Goal: Task Accomplishment & Management: Manage account settings

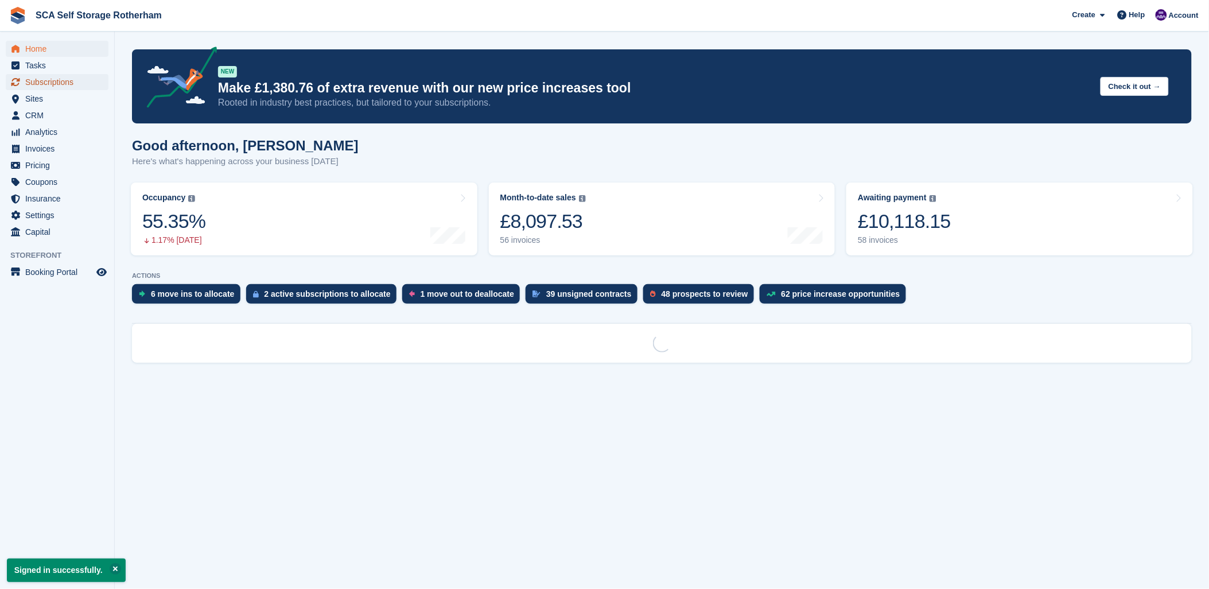
click at [44, 82] on span "Subscriptions" at bounding box center [59, 82] width 69 height 16
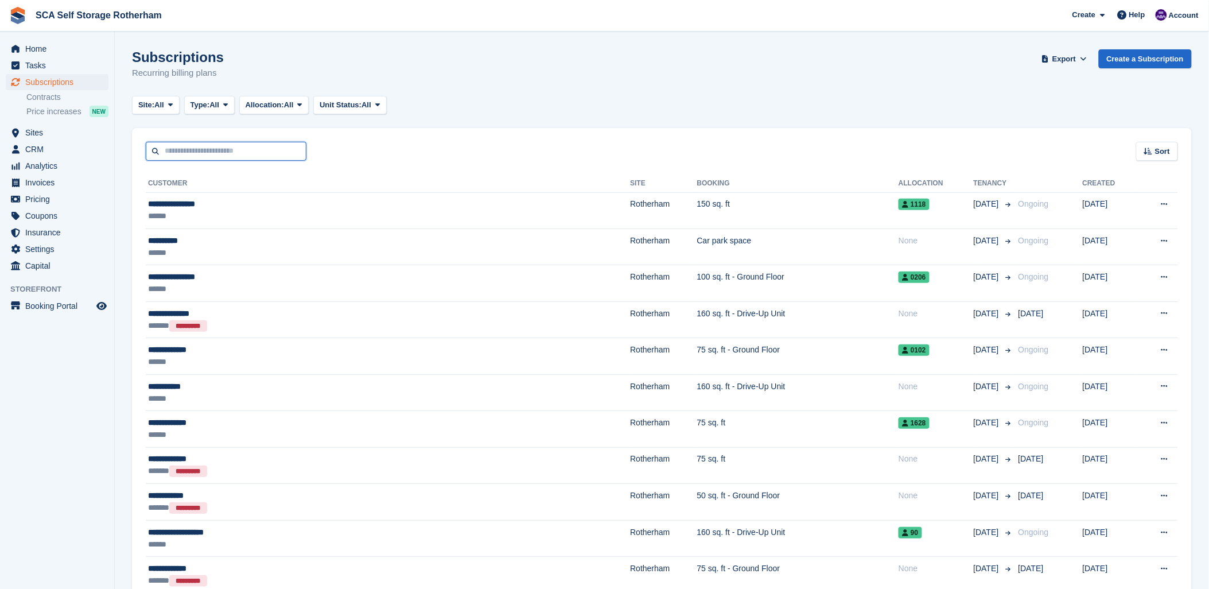
click at [214, 151] on input "text" at bounding box center [226, 151] width 161 height 19
type input "****"
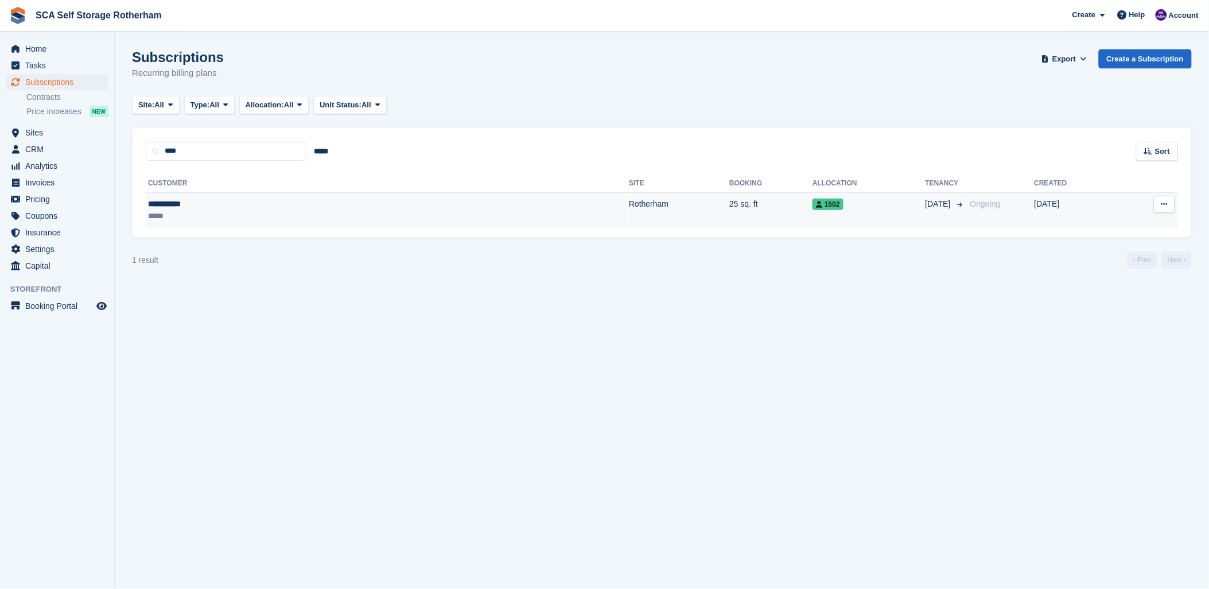
click at [227, 211] on div "*****" at bounding box center [242, 216] width 189 height 12
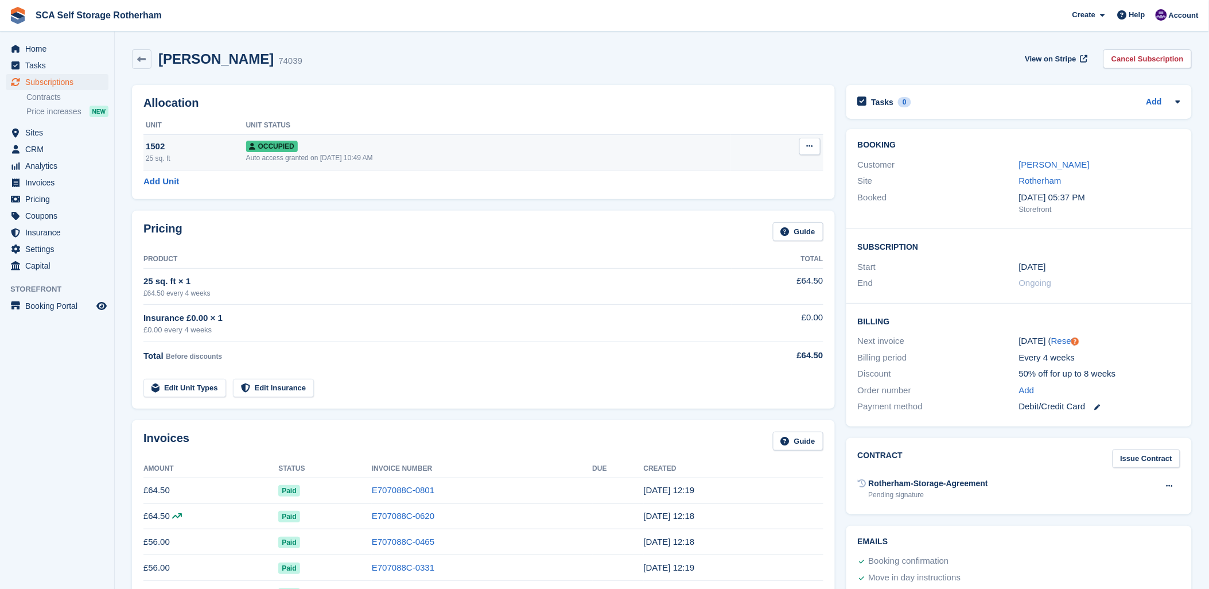
click at [808, 145] on icon at bounding box center [810, 145] width 6 height 7
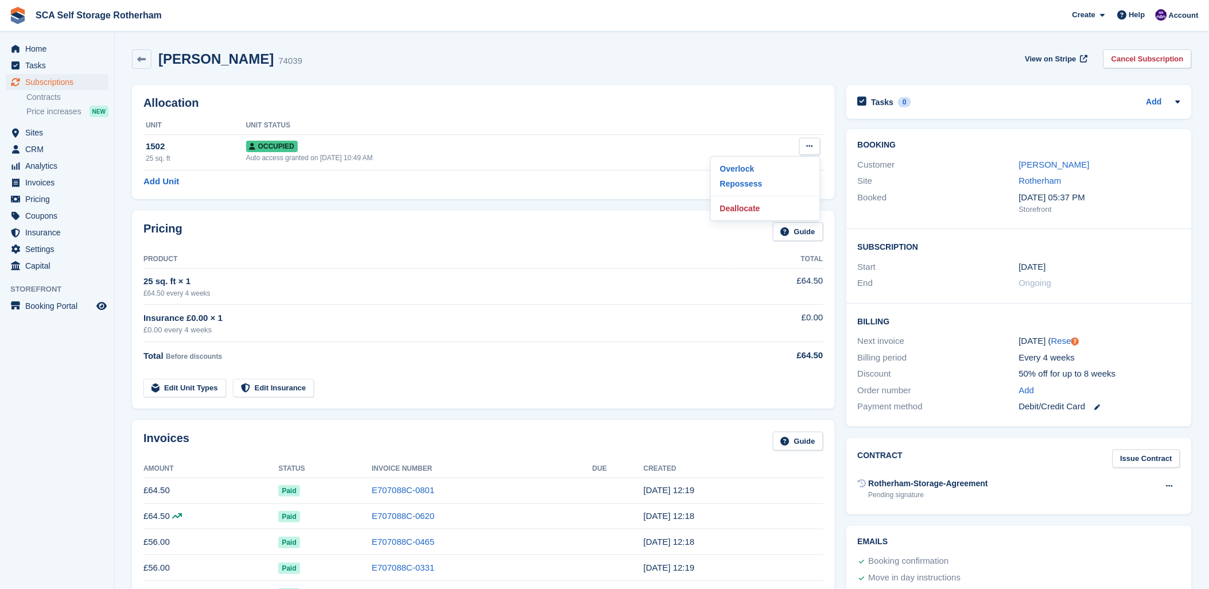
click at [425, 216] on div "Pricing Guide Product Total 25 sq. ft × 1 £64.50 every 4 weeks £64.50 Insurance…" at bounding box center [483, 310] width 703 height 198
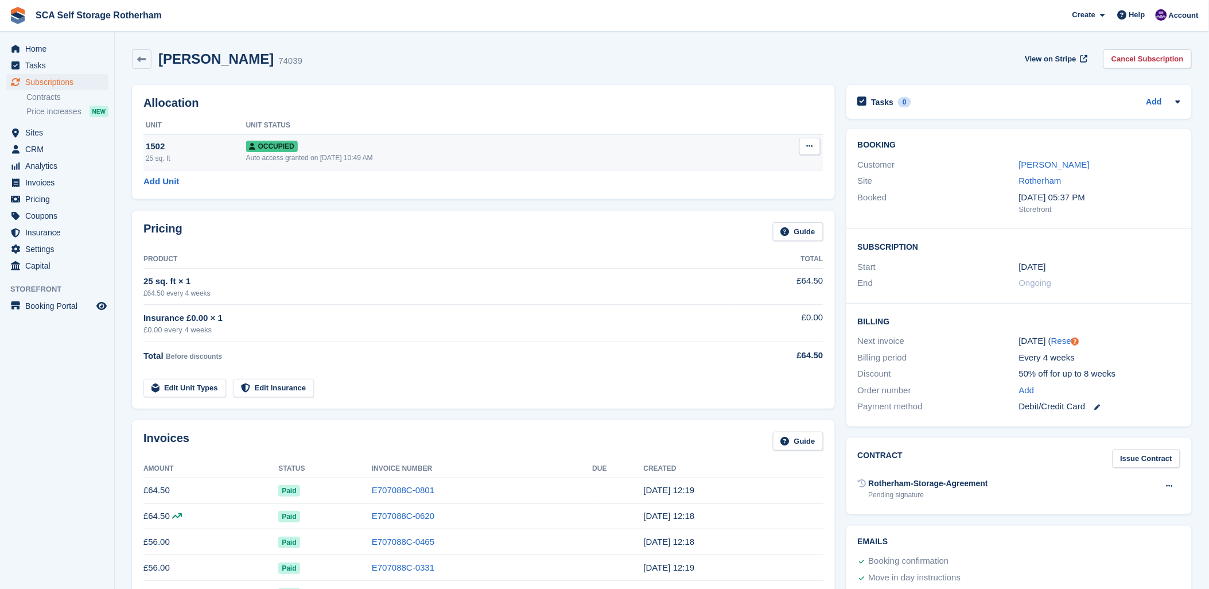
click at [809, 152] on button at bounding box center [810, 146] width 21 height 17
click at [743, 211] on p "Deallocate" at bounding box center [766, 208] width 100 height 15
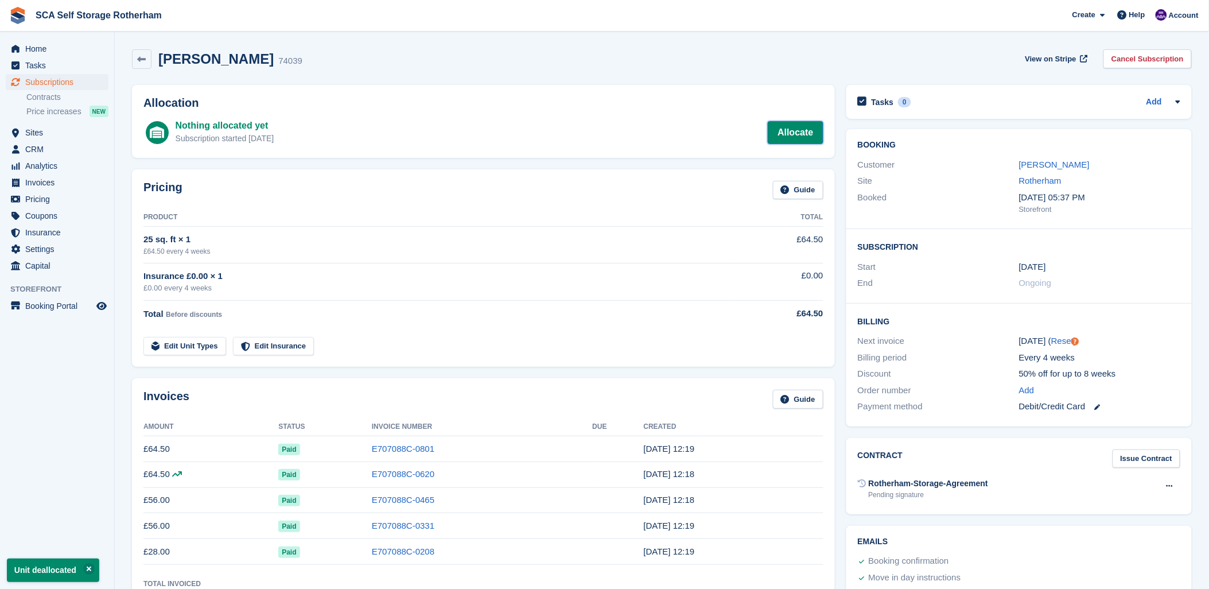
click at [812, 131] on link "Allocate" at bounding box center [795, 132] width 55 height 23
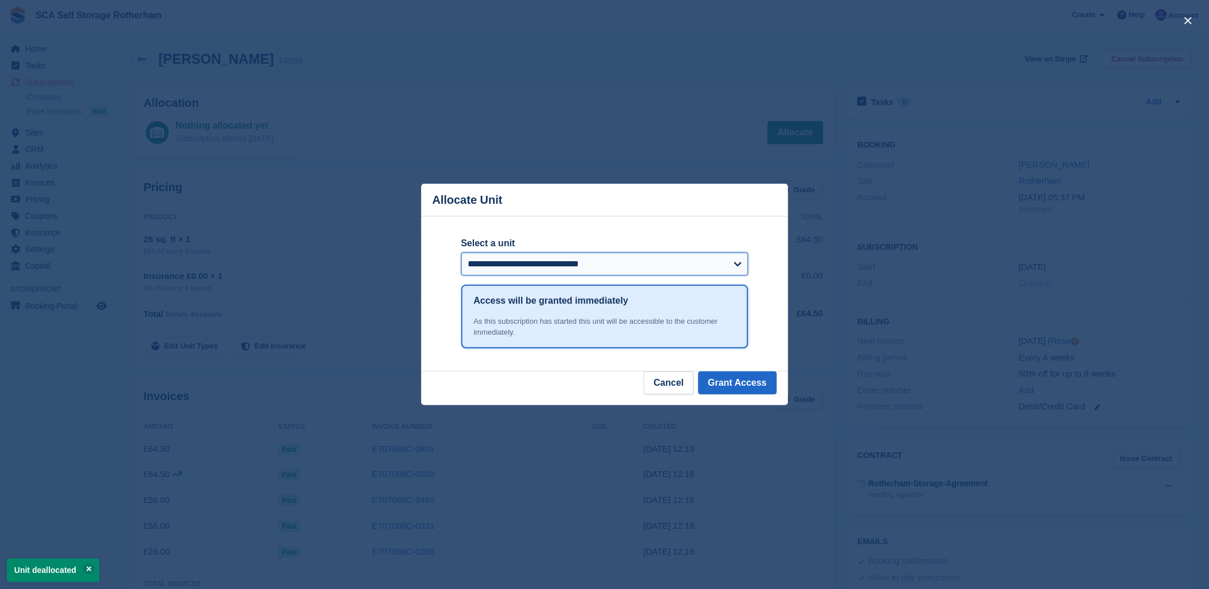
click at [526, 259] on select "**********" at bounding box center [604, 264] width 287 height 23
select select "******"
click at [526, 259] on select "**********" at bounding box center [604, 264] width 287 height 23
drag, startPoint x: 729, startPoint y: 379, endPoint x: 739, endPoint y: 377, distance: 10.6
click at [731, 379] on button "Grant Access" at bounding box center [737, 382] width 79 height 23
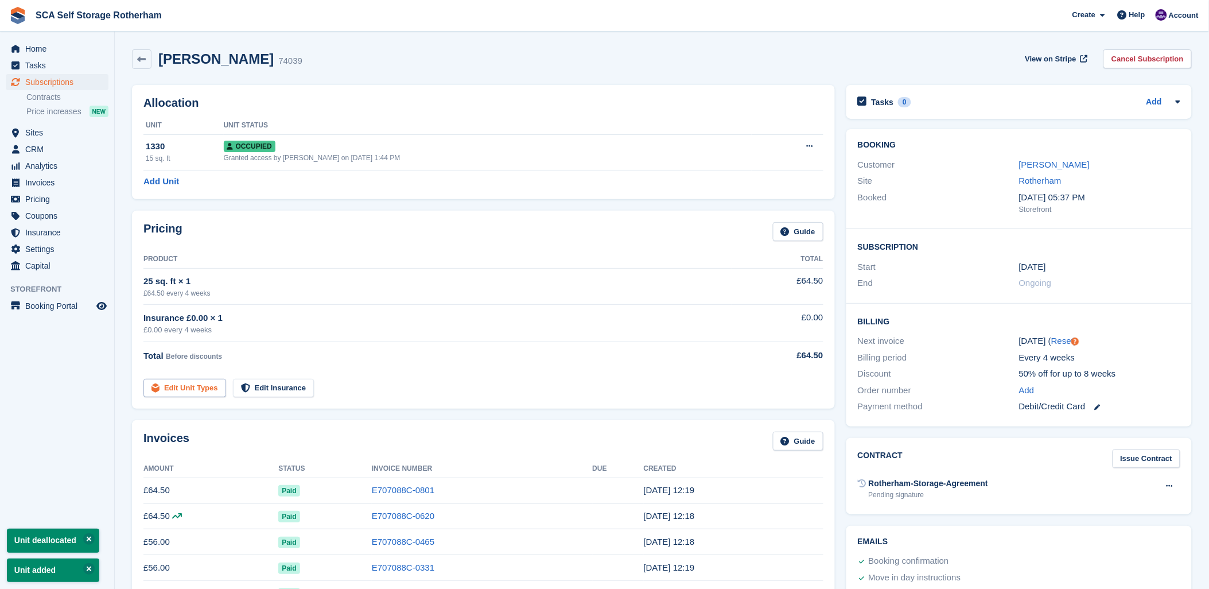
click at [178, 383] on link "Edit Unit Types" at bounding box center [184, 388] width 83 height 19
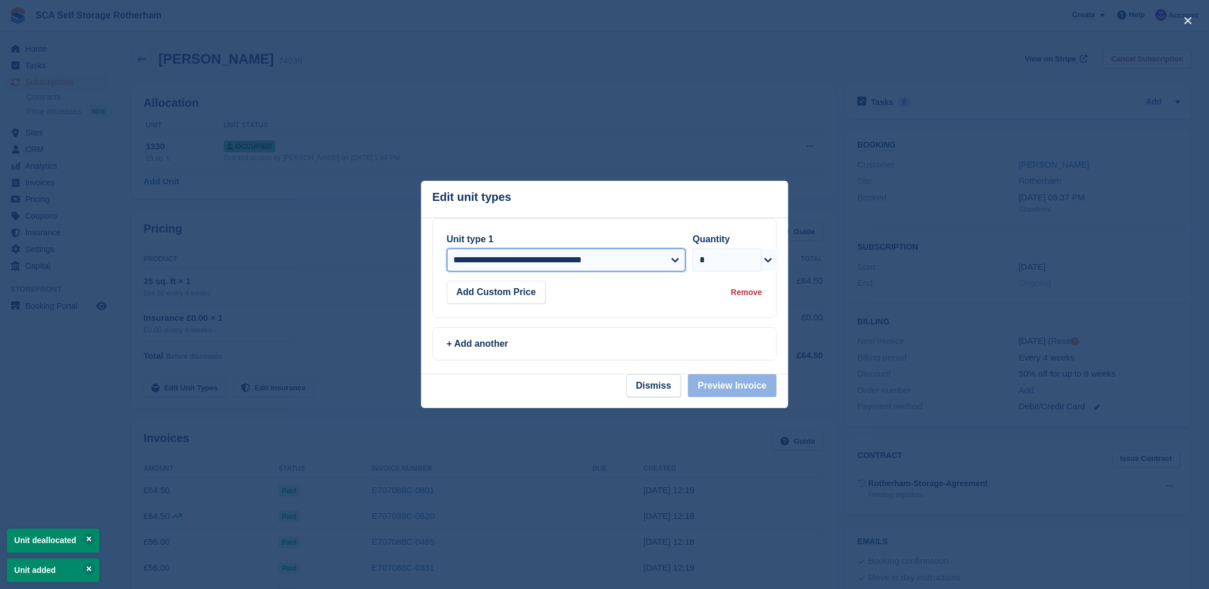
click at [515, 258] on select "**********" at bounding box center [566, 260] width 239 height 23
select select "*****"
click at [447, 249] on select "**********" at bounding box center [566, 260] width 239 height 23
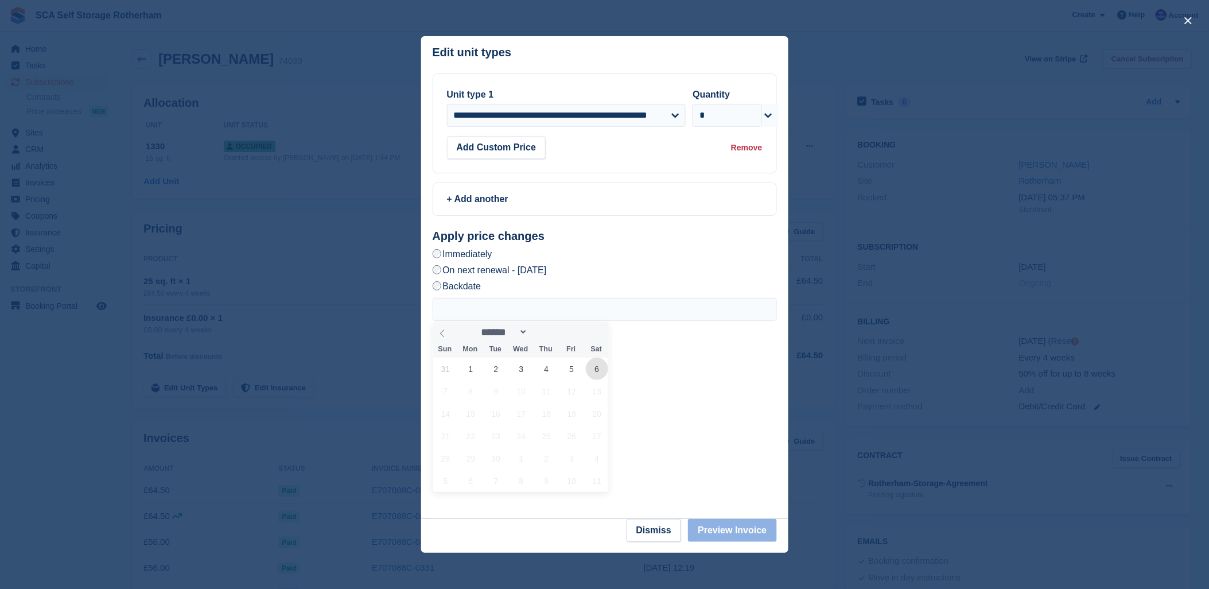
click at [597, 368] on span "6" at bounding box center [597, 369] width 22 height 22
type input "**********"
click at [743, 537] on button "Preview Invoice" at bounding box center [732, 530] width 88 height 23
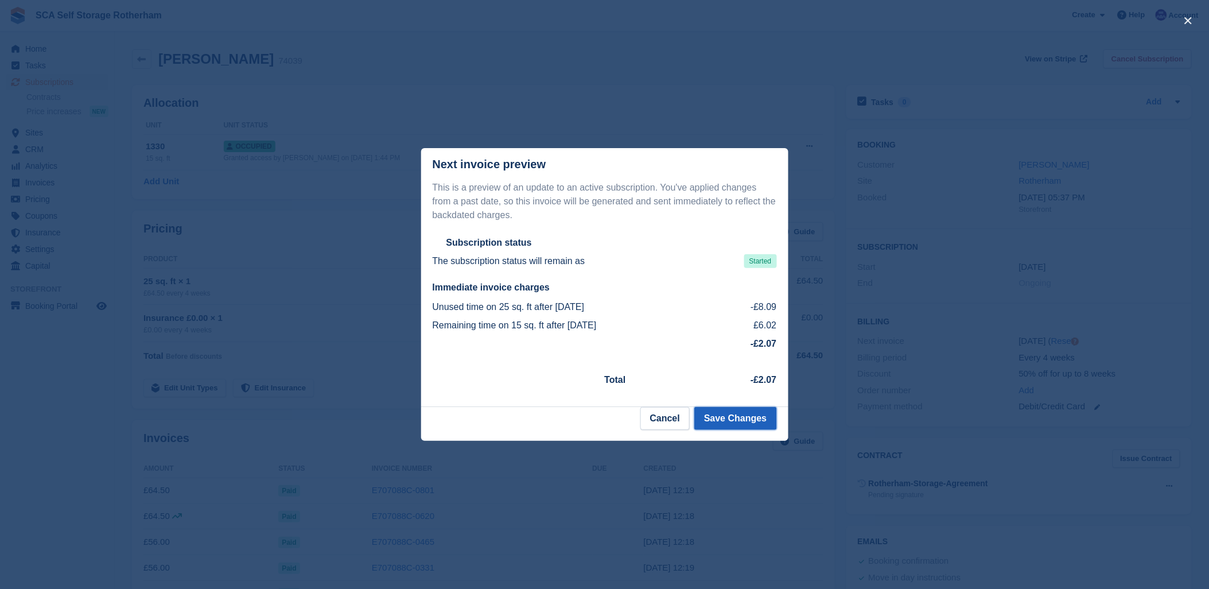
click at [733, 418] on button "Save Changes" at bounding box center [735, 418] width 82 height 23
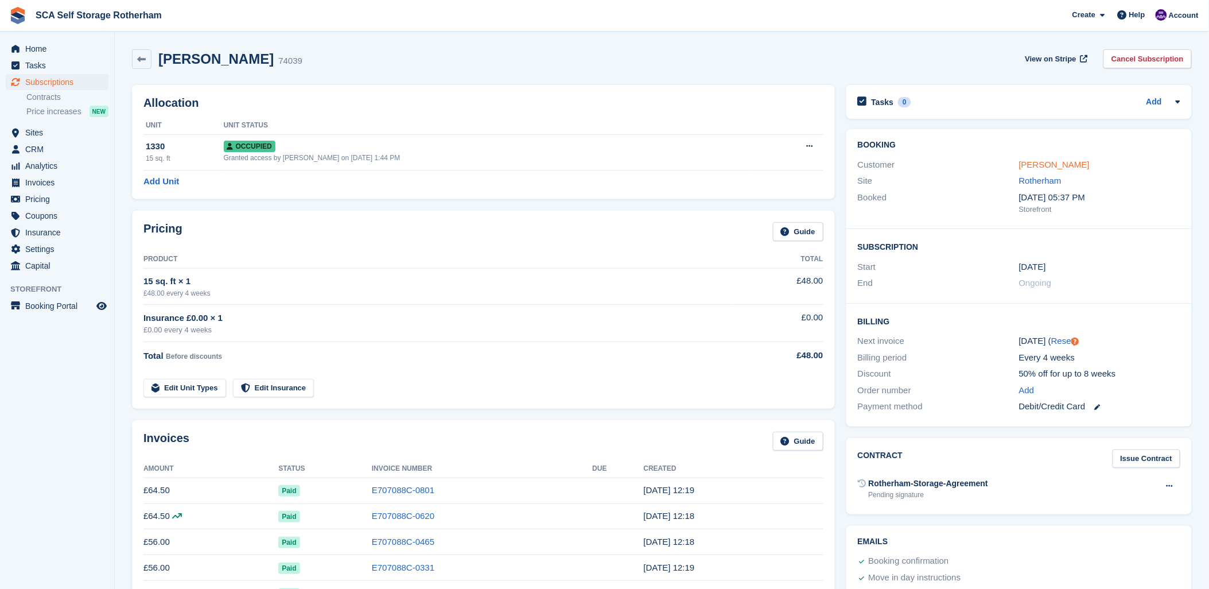
click at [1038, 165] on link "Hollie Atha" at bounding box center [1054, 165] width 71 height 10
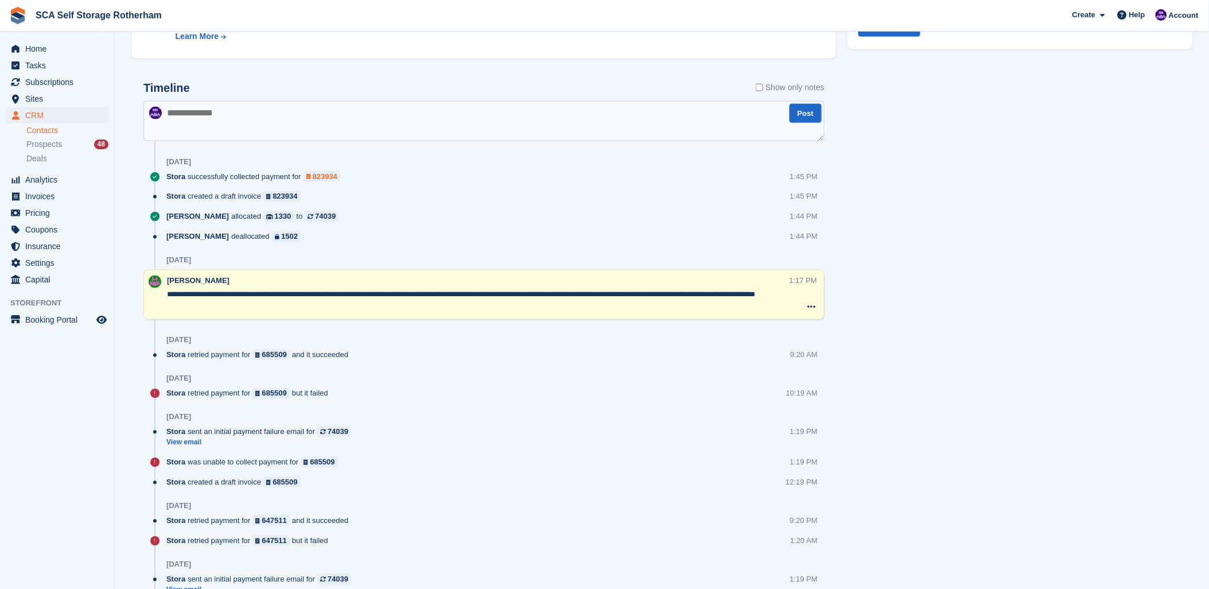
scroll to position [574, 0]
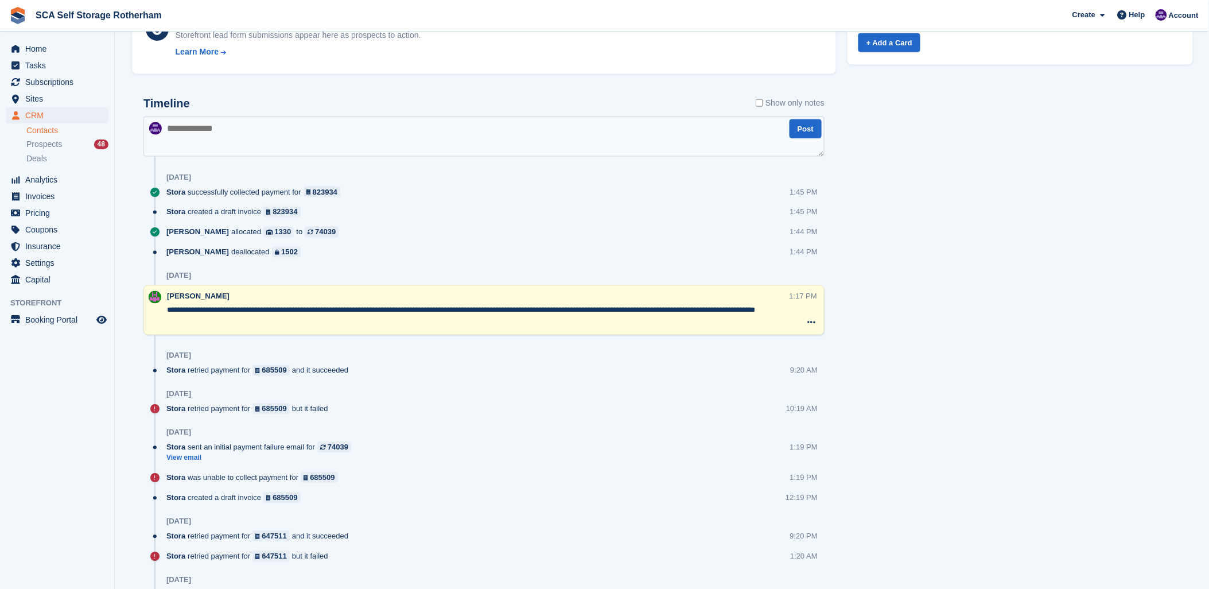
click at [311, 133] on textarea at bounding box center [483, 137] width 681 height 40
click at [514, 137] on textarea "*********" at bounding box center [483, 137] width 681 height 40
type textarea "**********"
click at [807, 130] on button "Post" at bounding box center [806, 128] width 32 height 19
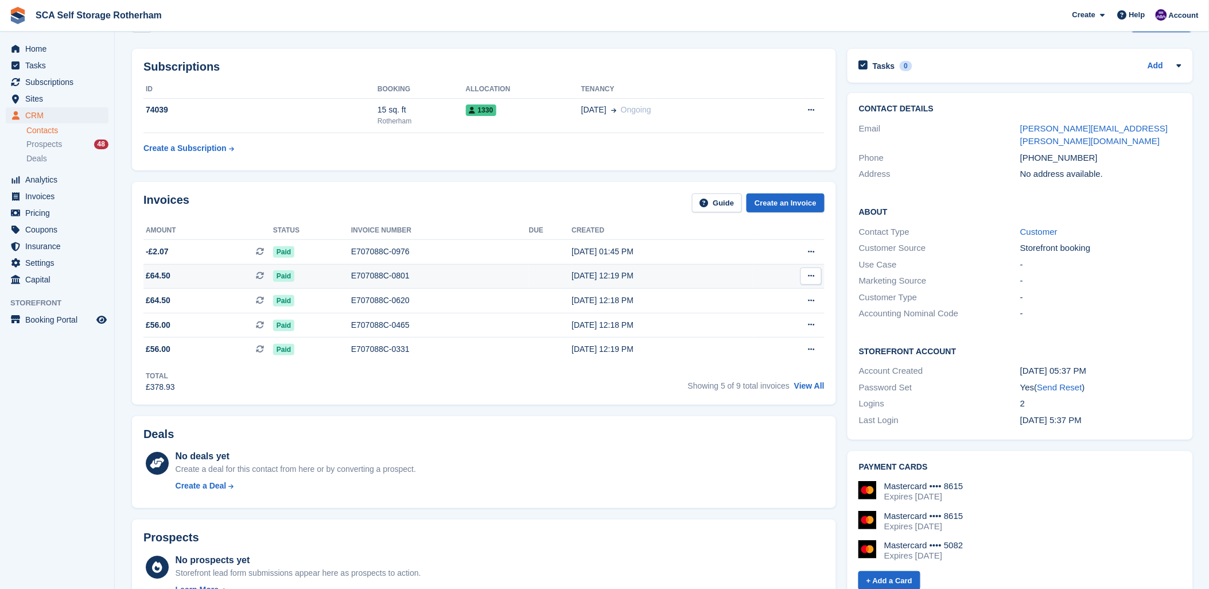
scroll to position [0, 0]
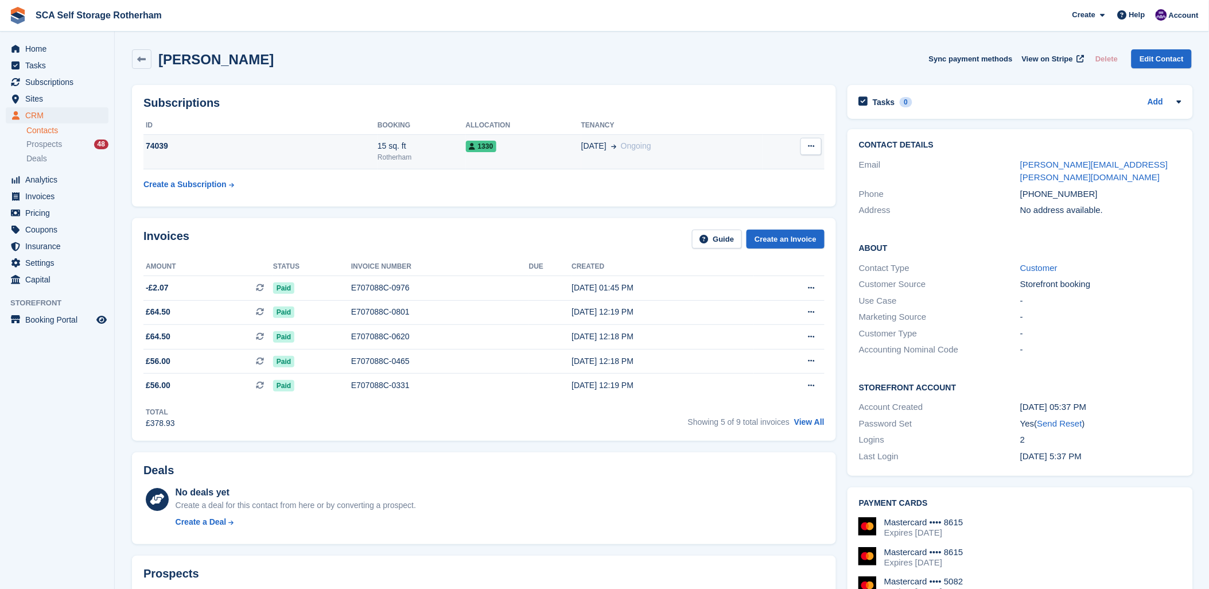
click at [277, 152] on td "74039" at bounding box center [260, 151] width 234 height 35
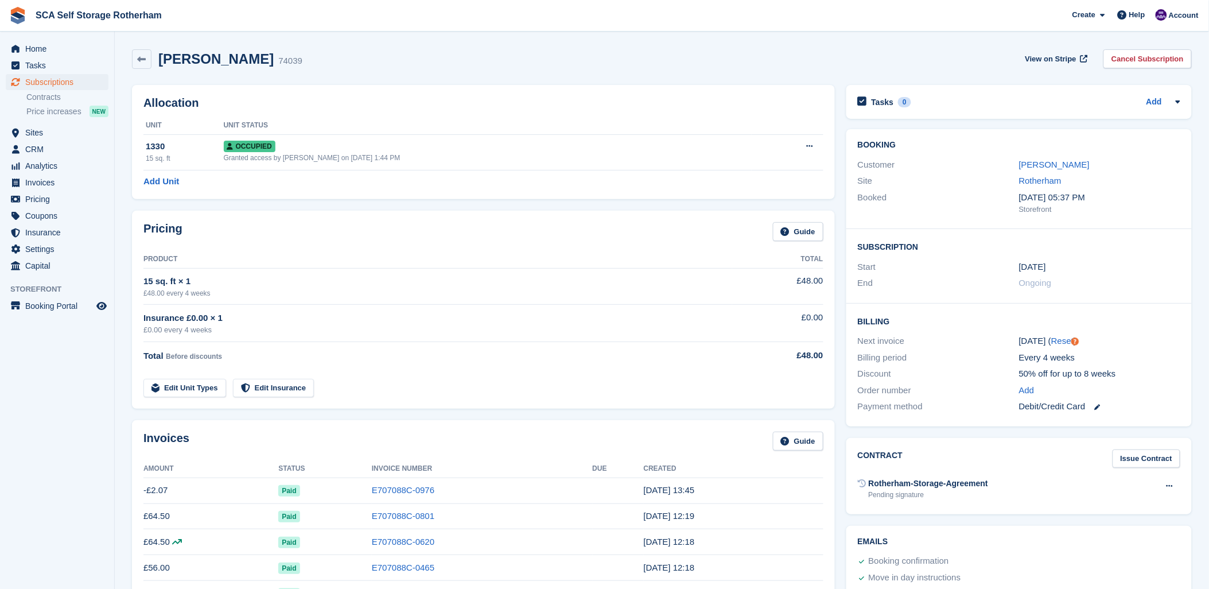
click at [382, 247] on div "Pricing Guide" at bounding box center [483, 235] width 680 height 26
click at [318, 63] on div "Hollie Atha 74039 View on Stripe Cancel Subscription" at bounding box center [662, 59] width 1060 height 20
click at [1037, 160] on link "Hollie Atha" at bounding box center [1054, 165] width 71 height 10
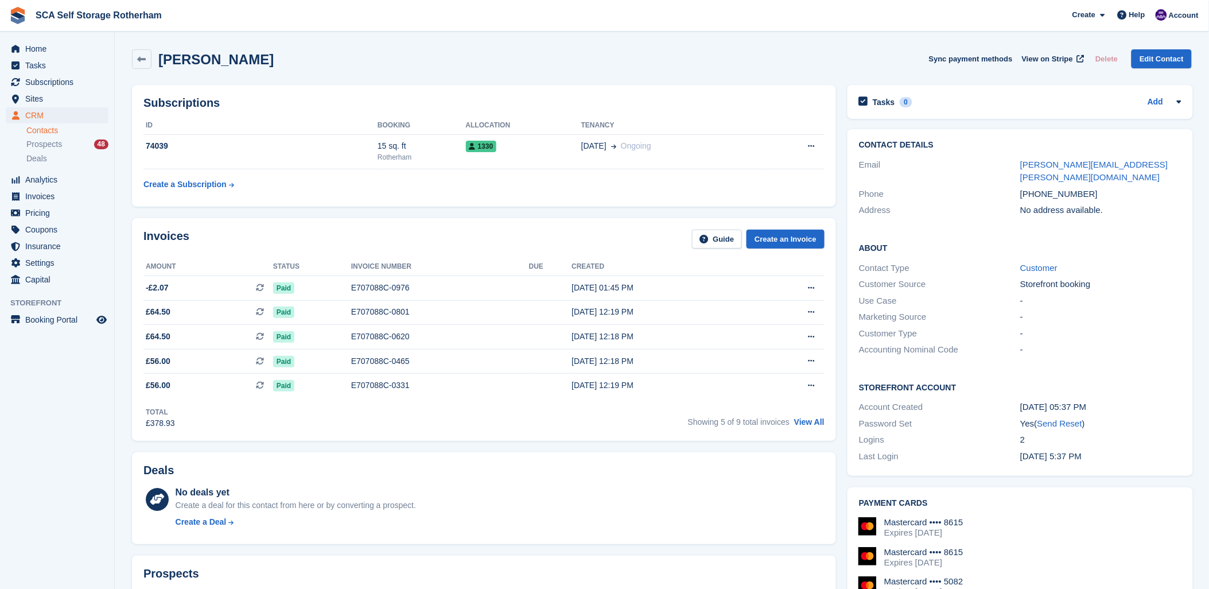
click at [616, 454] on div "Deals No deals yet Create a deal for this contact from here or by converting a …" at bounding box center [484, 498] width 704 height 92
click at [471, 69] on div "Hollie Atha Sync payment methods View on Stripe Delete Edit Contact" at bounding box center [662, 62] width 1072 height 36
click at [55, 84] on span "Subscriptions" at bounding box center [59, 82] width 69 height 16
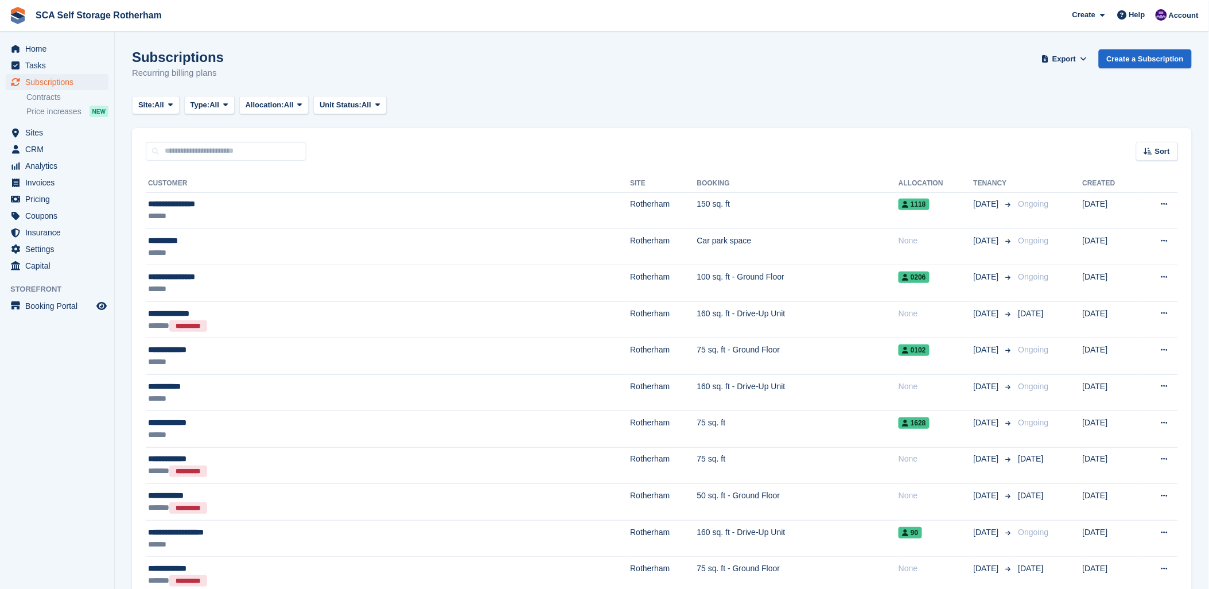
click at [551, 89] on div "Subscriptions Recurring billing plans Export Export Subscriptions Export a CSV …" at bounding box center [662, 71] width 1060 height 44
click at [29, 178] on span "Invoices" at bounding box center [59, 182] width 69 height 16
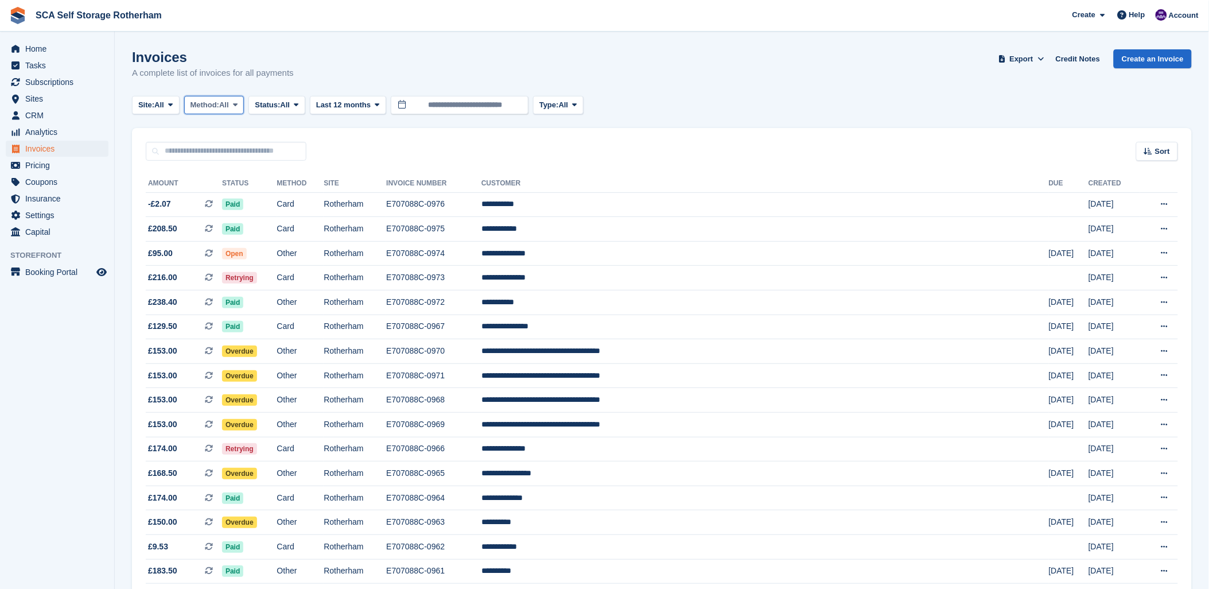
click at [216, 108] on span "Method:" at bounding box center [205, 104] width 29 height 11
click at [323, 61] on div "Invoices A complete list of invoices for all payments Export Export Invoices Ex…" at bounding box center [662, 71] width 1060 height 44
click at [173, 109] on span at bounding box center [170, 104] width 9 height 9
click at [280, 107] on span "Status:" at bounding box center [267, 104] width 25 height 11
click at [292, 196] on link "Open" at bounding box center [304, 194] width 100 height 21
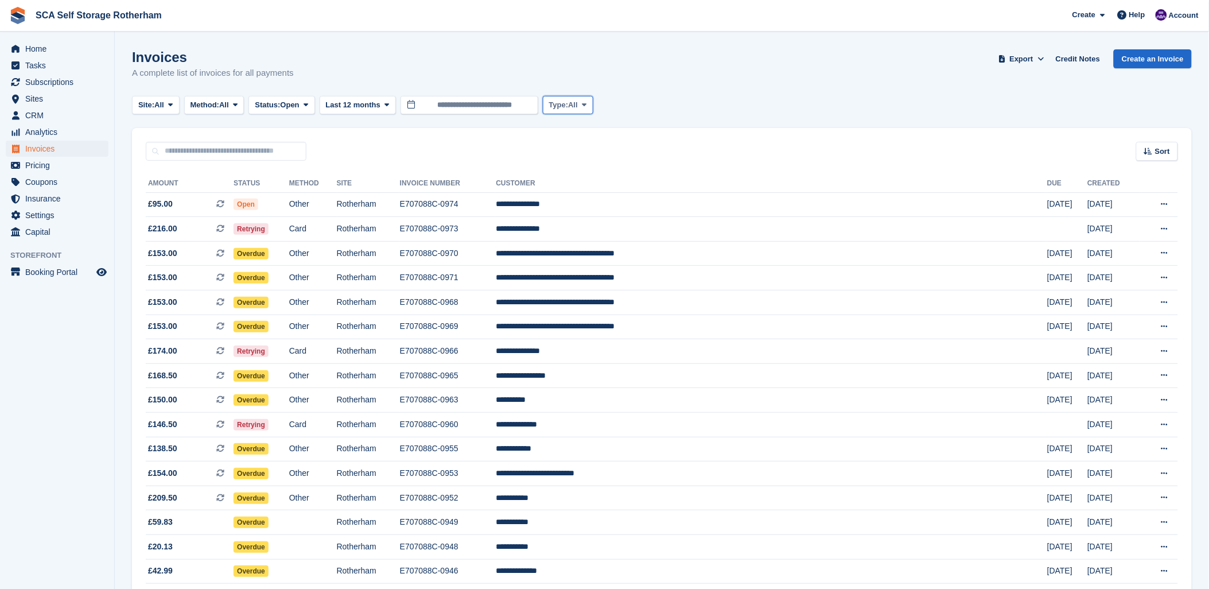
click at [589, 104] on span at bounding box center [584, 104] width 9 height 9
click at [583, 191] on link "Subscription" at bounding box center [598, 194] width 100 height 21
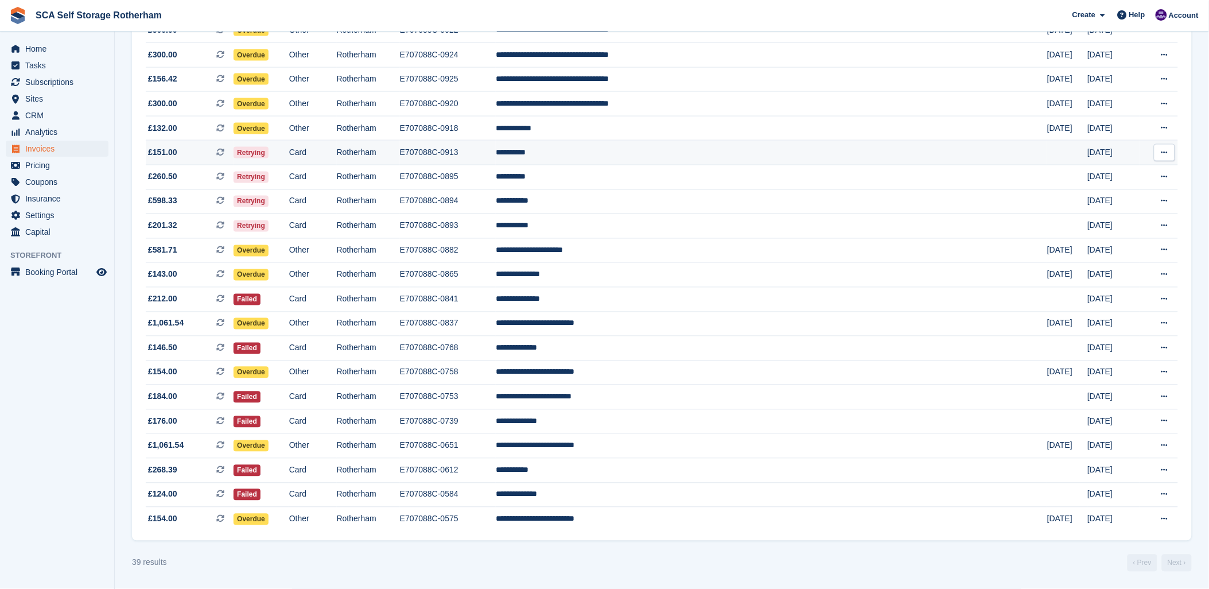
scroll to position [620, 0]
click at [674, 424] on td "**********" at bounding box center [772, 421] width 552 height 25
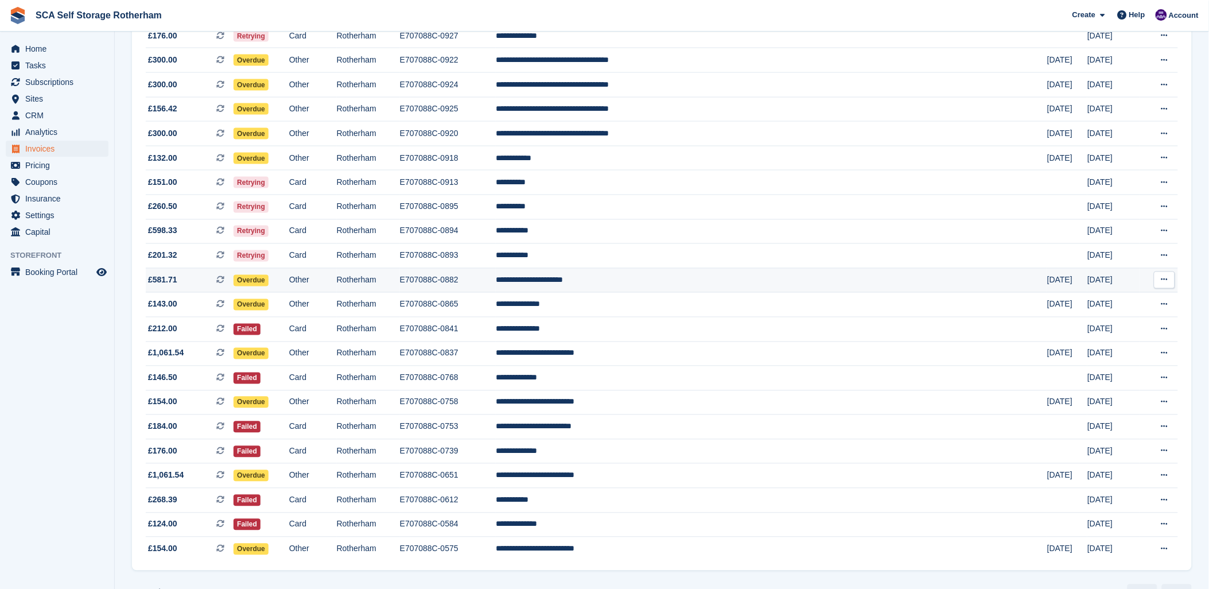
scroll to position [557, 0]
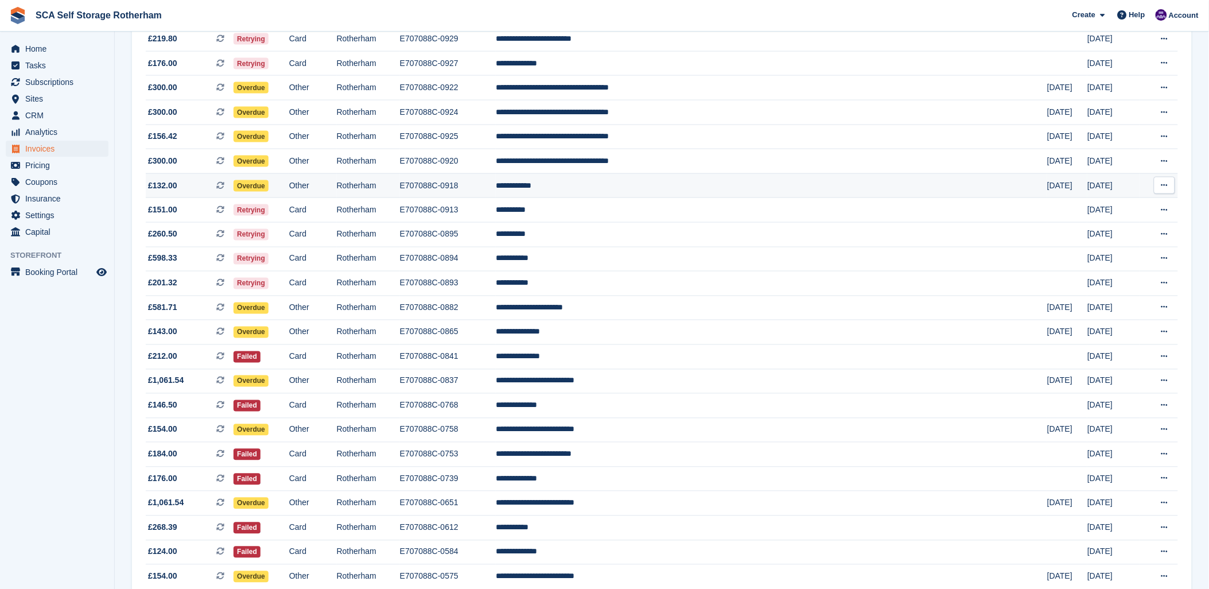
click at [496, 186] on td "E707088C-0918" at bounding box center [448, 185] width 96 height 25
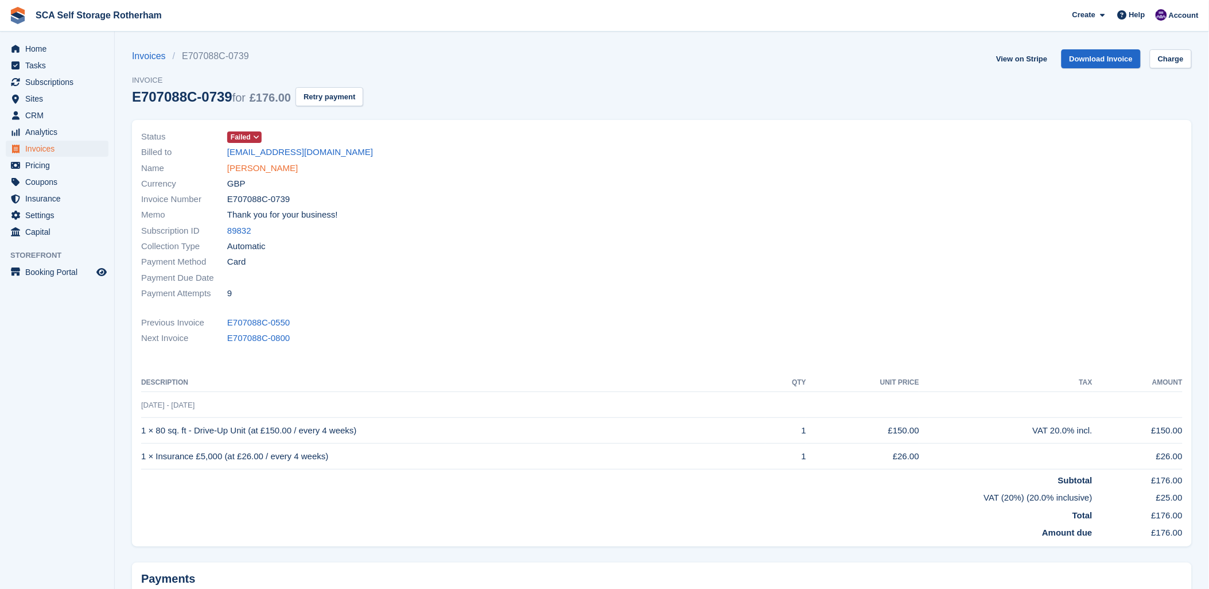
click at [255, 174] on div "Name Shaazab Shukar" at bounding box center [398, 167] width 514 height 15
click at [255, 171] on link "[PERSON_NAME]" at bounding box center [262, 168] width 71 height 13
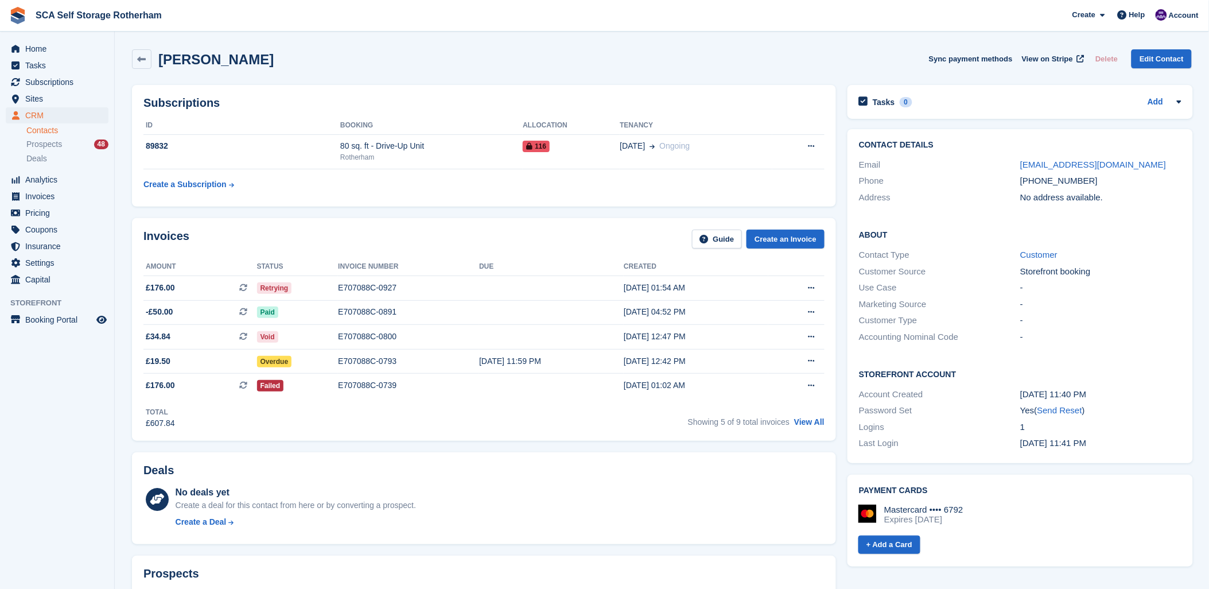
click at [393, 238] on div "Invoices Guide Create an Invoice" at bounding box center [483, 243] width 681 height 26
click at [707, 75] on div "[PERSON_NAME] Sync payment methods View on Stripe Delete Edit Contact" at bounding box center [662, 62] width 1072 height 36
click at [1027, 162] on link "khankammy@hotmail.com" at bounding box center [1093, 165] width 146 height 10
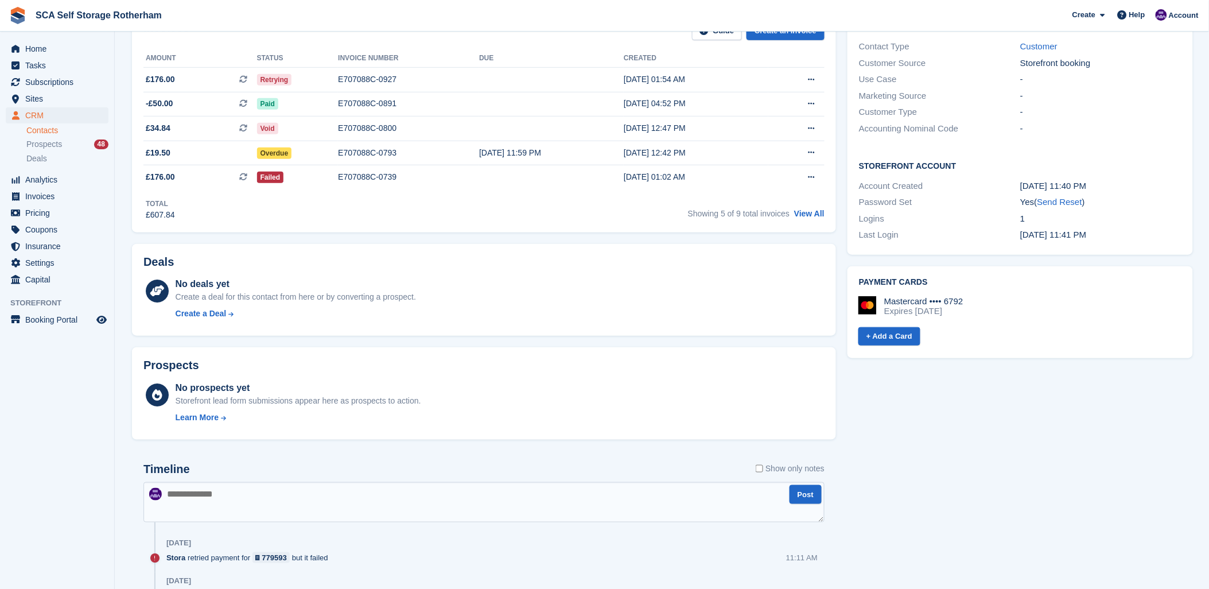
scroll to position [255, 0]
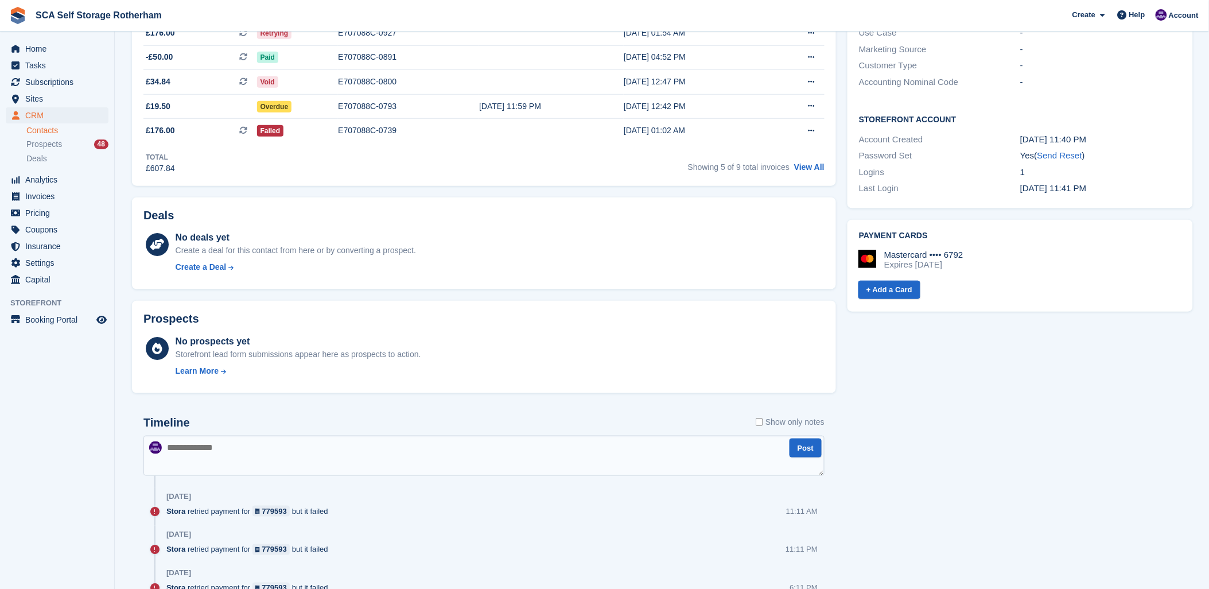
click at [339, 445] on textarea at bounding box center [483, 456] width 681 height 40
type textarea "**********"
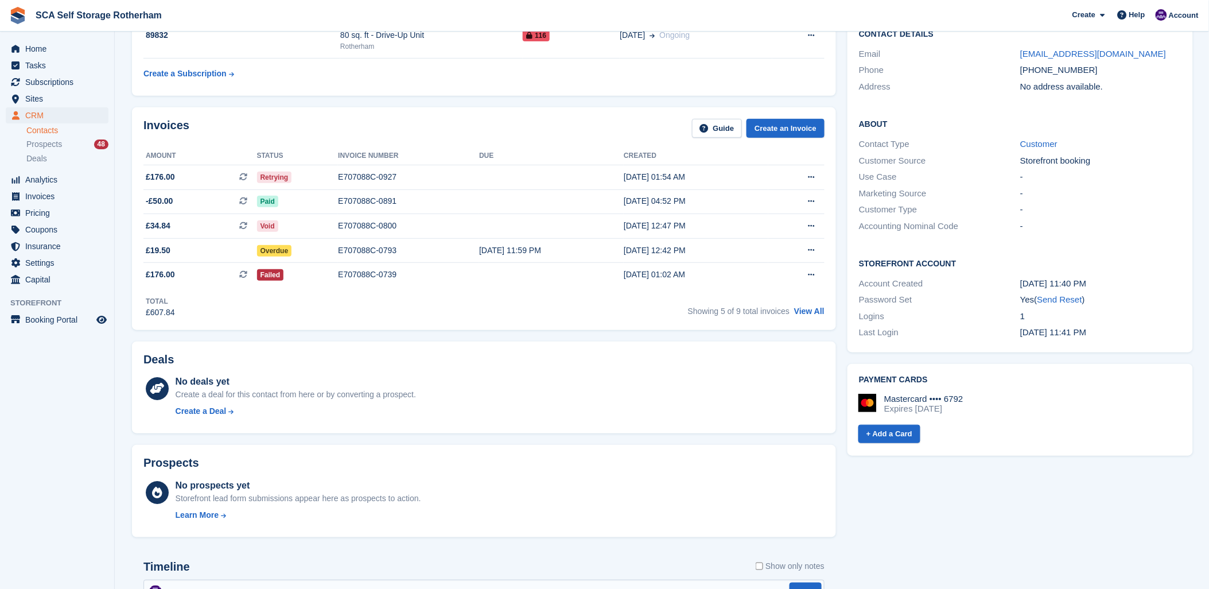
scroll to position [0, 0]
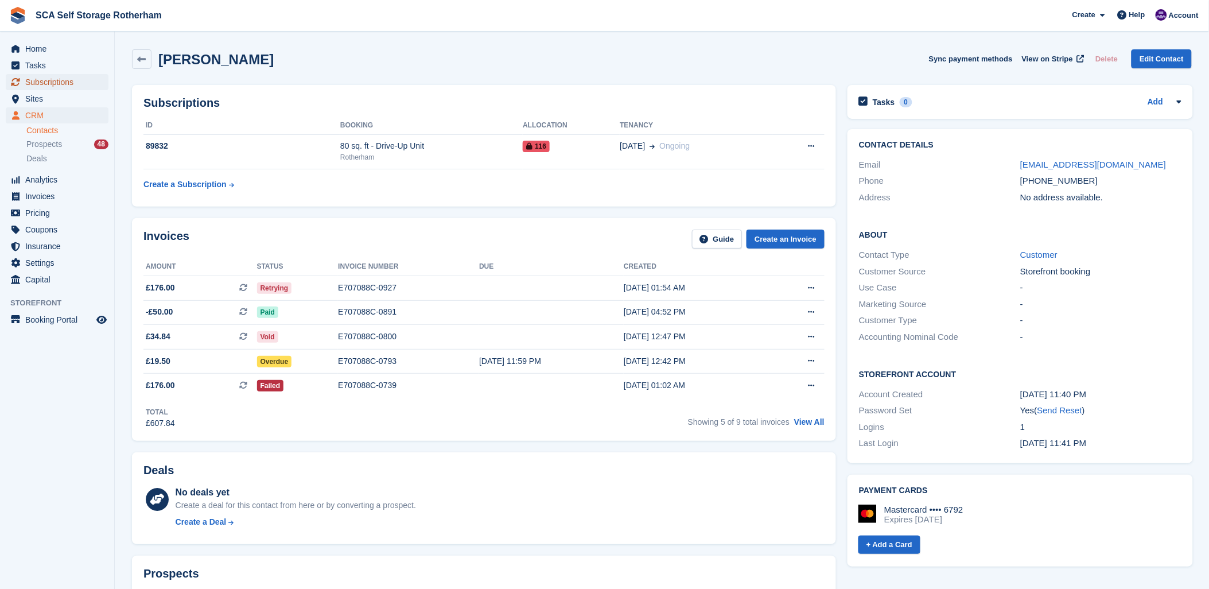
click at [60, 88] on span "Subscriptions" at bounding box center [59, 82] width 69 height 16
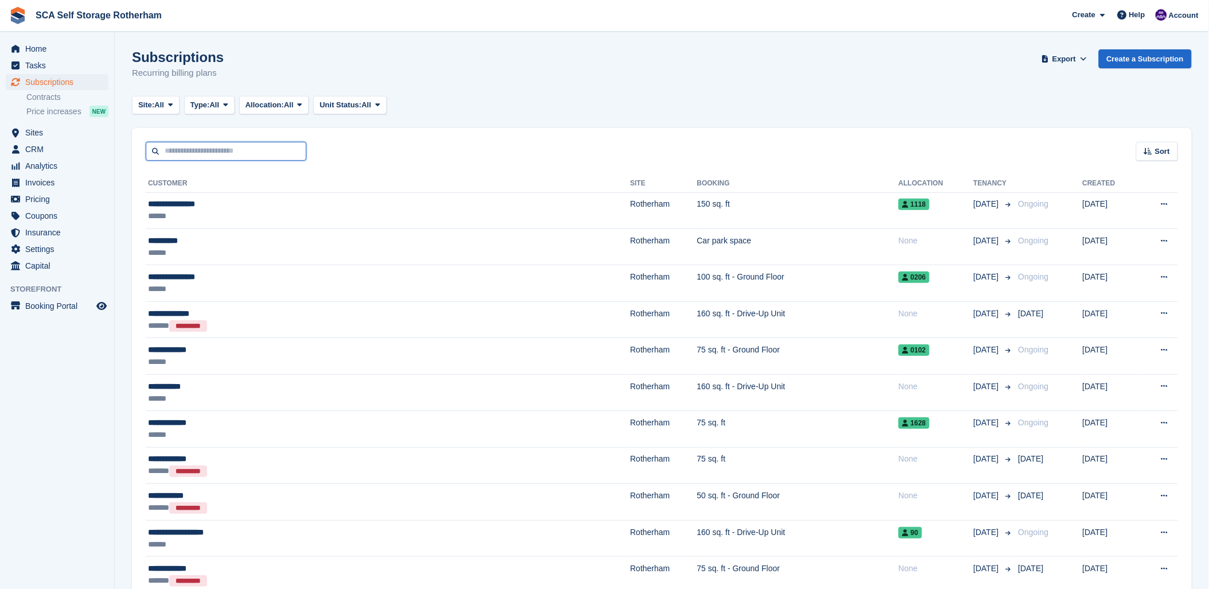
drag, startPoint x: 184, startPoint y: 155, endPoint x: 251, endPoint y: 145, distance: 67.4
click at [187, 153] on input "text" at bounding box center [226, 151] width 161 height 19
drag, startPoint x: 495, startPoint y: 129, endPoint x: 495, endPoint y: 136, distance: 7.5
click at [495, 129] on div "Sort Sort by Customer name Date created Move in date Move out date Created (old…" at bounding box center [662, 144] width 1060 height 33
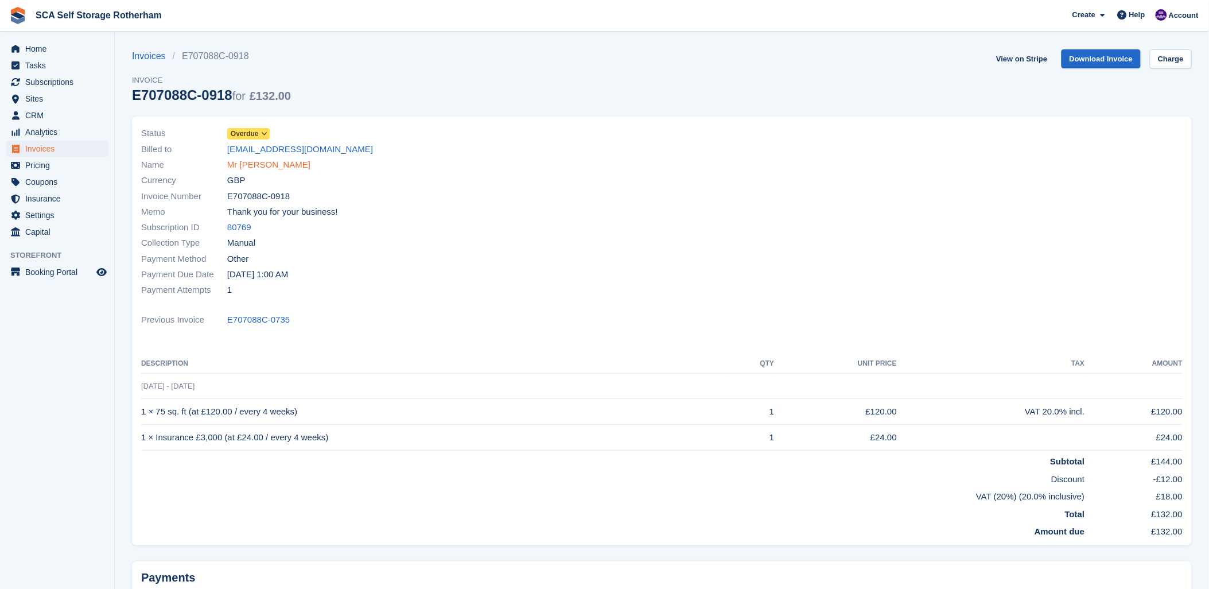
click at [258, 165] on link "Mr [PERSON_NAME]" at bounding box center [268, 164] width 83 height 13
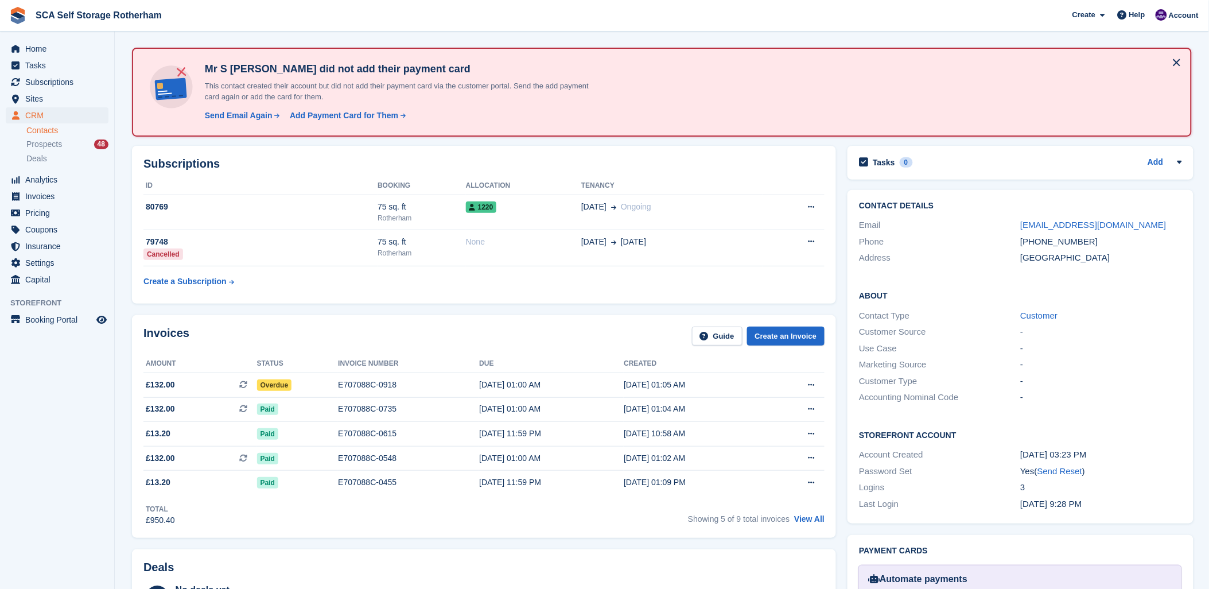
scroll to position [64, 0]
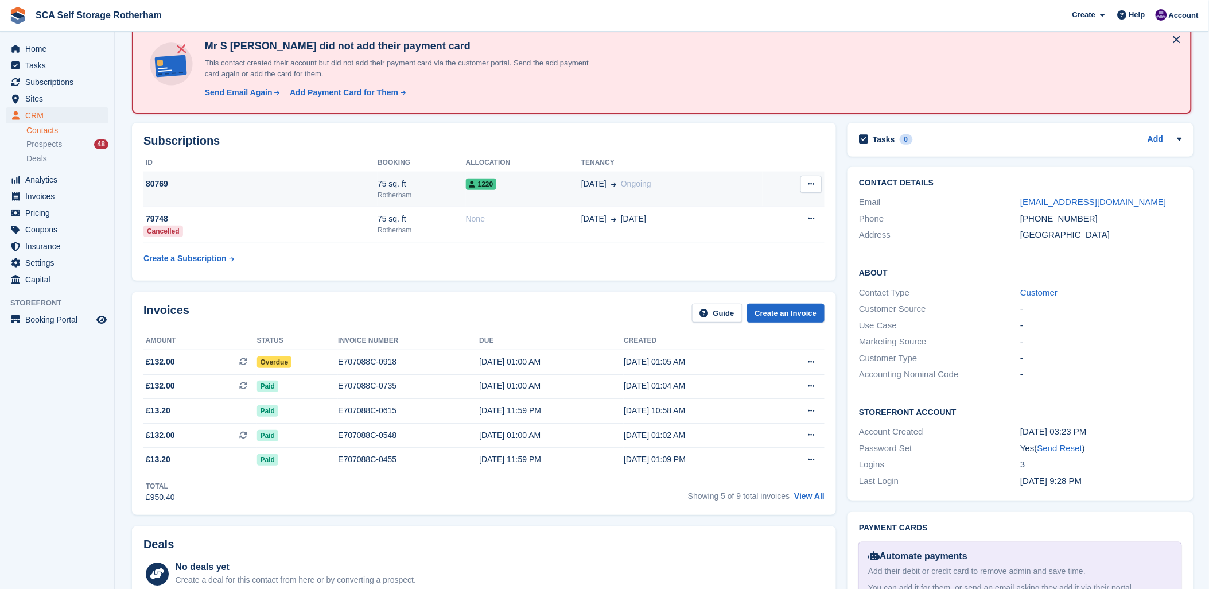
click at [449, 200] on td "75 sq. ft Rotherham" at bounding box center [422, 189] width 88 height 35
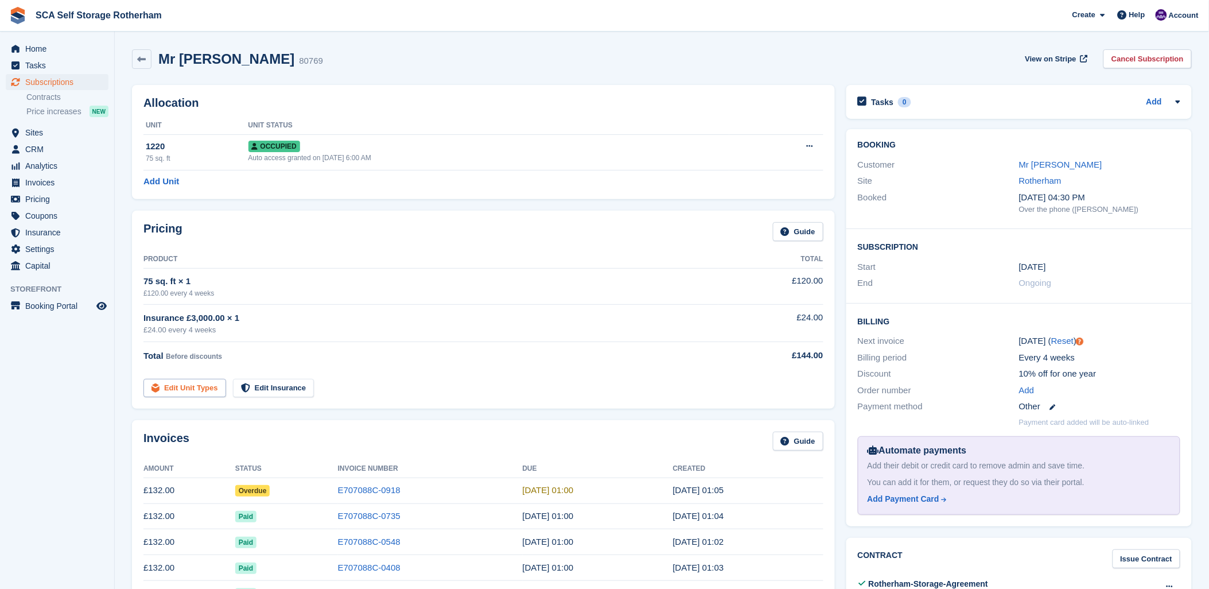
click at [193, 389] on link "Edit Unit Types" at bounding box center [184, 388] width 83 height 19
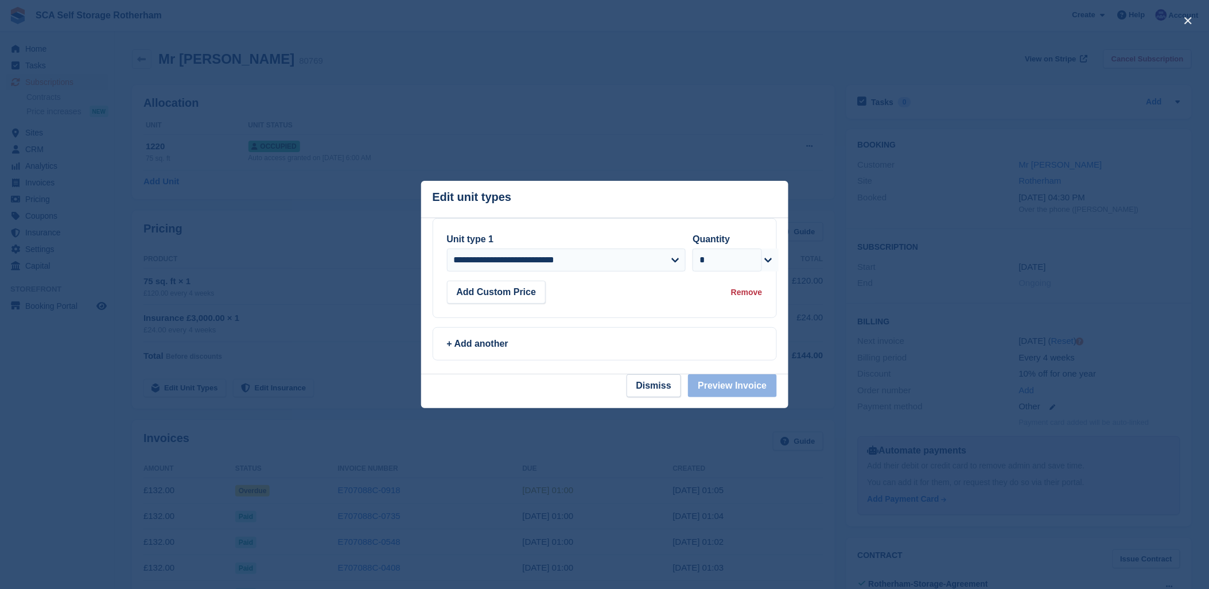
click at [294, 179] on div at bounding box center [604, 294] width 1209 height 589
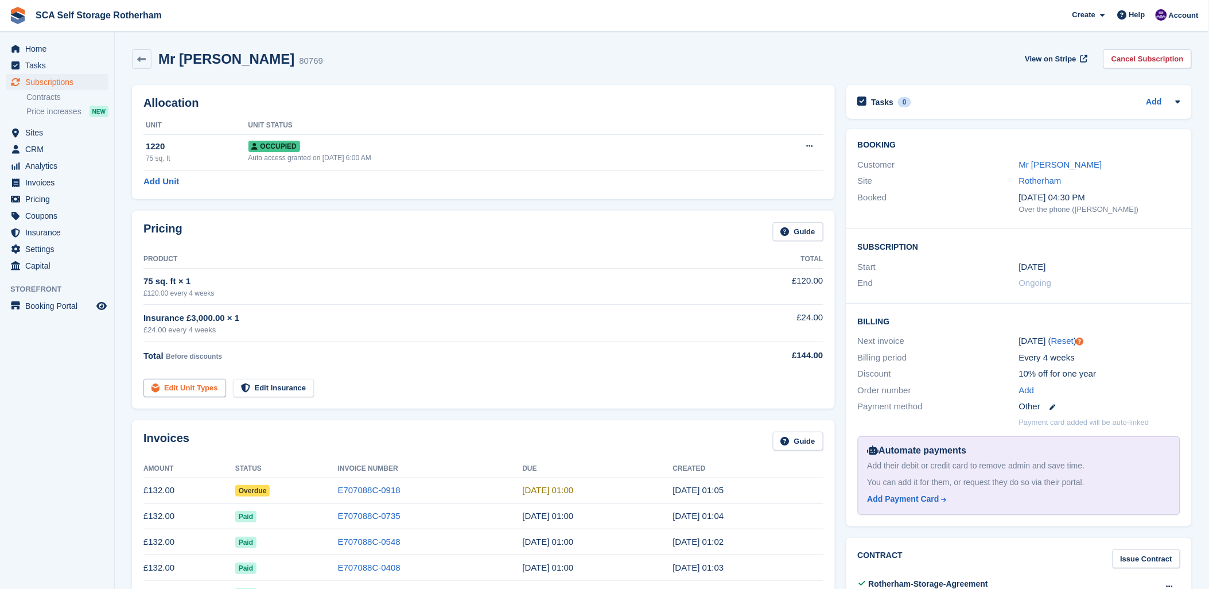
click at [204, 393] on link "Edit Unit Types" at bounding box center [184, 388] width 83 height 19
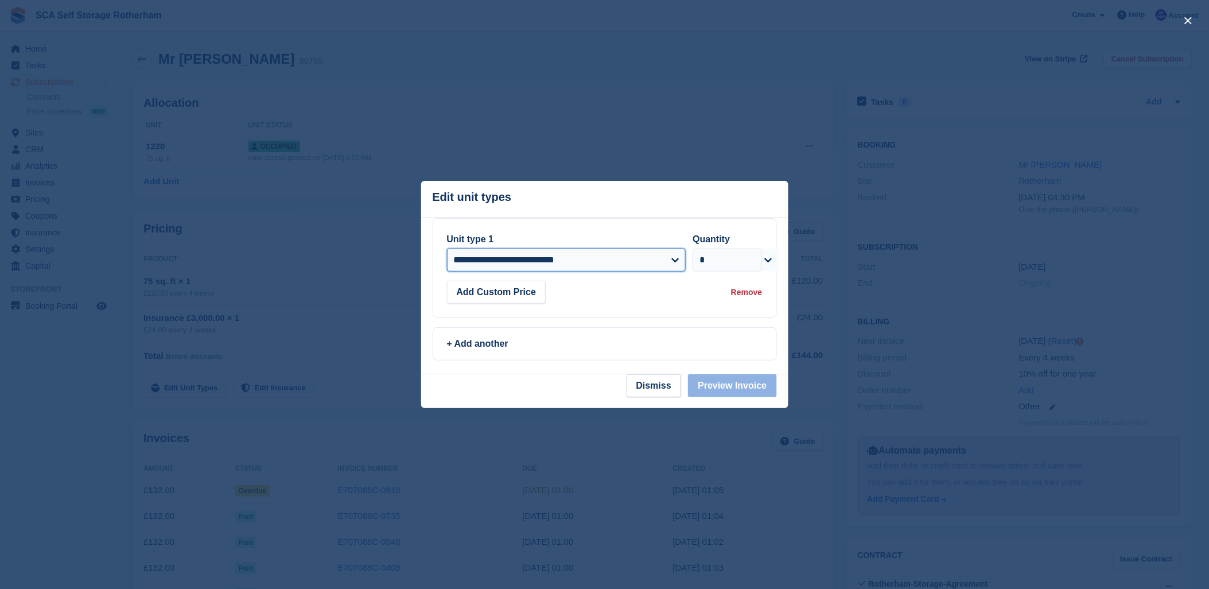
click at [529, 267] on select "**********" at bounding box center [566, 260] width 239 height 23
click at [530, 215] on header "Edit unit types You can't add the same unit type twice: This subscription alrea…" at bounding box center [604, 199] width 367 height 37
click at [655, 392] on button "Dismiss" at bounding box center [654, 385] width 55 height 23
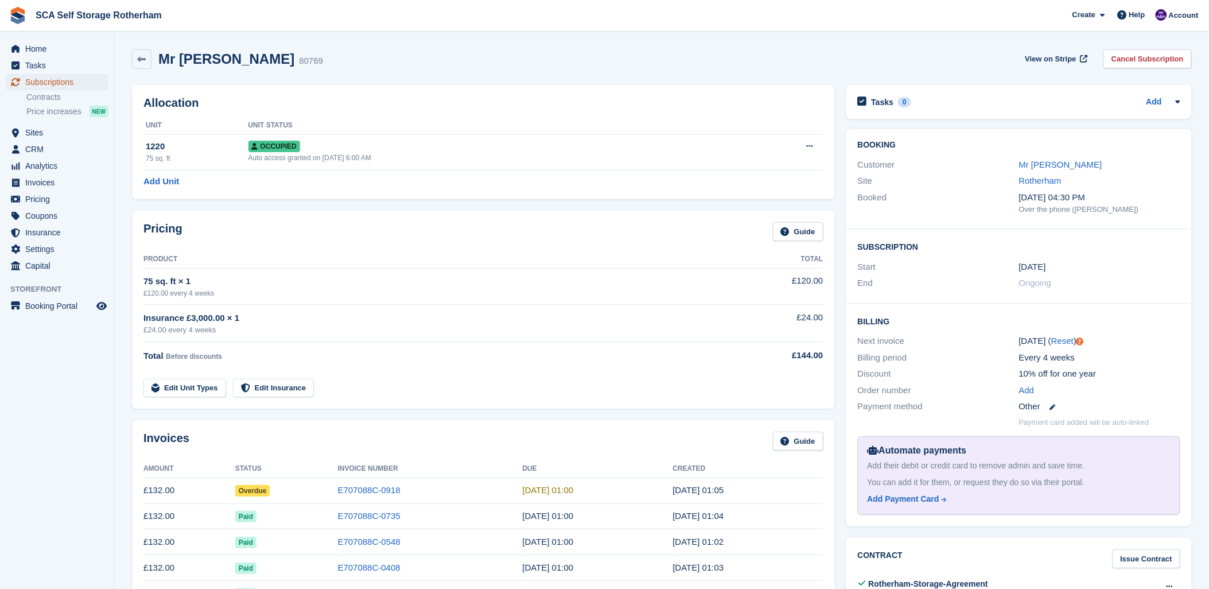
click at [53, 78] on span "Subscriptions" at bounding box center [59, 82] width 69 height 16
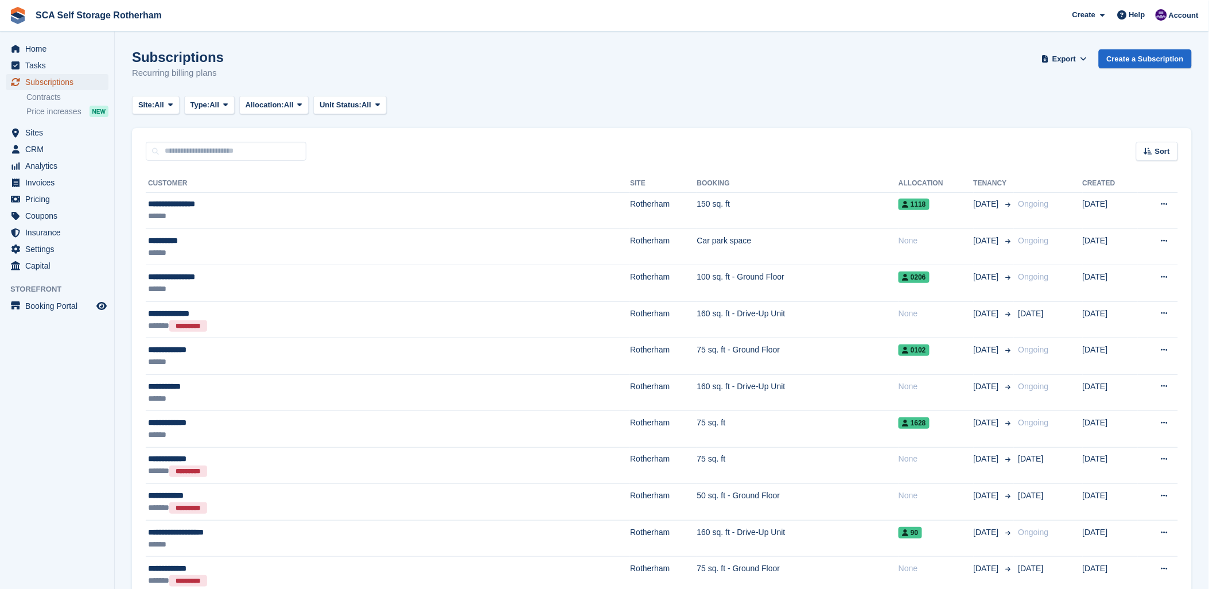
click at [38, 80] on span "Subscriptions" at bounding box center [59, 82] width 69 height 16
click at [226, 152] on input "text" at bounding box center [226, 151] width 161 height 19
click at [271, 148] on input "text" at bounding box center [226, 151] width 161 height 19
drag, startPoint x: 441, startPoint y: 137, endPoint x: 387, endPoint y: 136, distance: 53.4
click at [440, 137] on div "Sort Sort by Customer name Date created Move in date Move out date Created (old…" at bounding box center [662, 144] width 1060 height 33
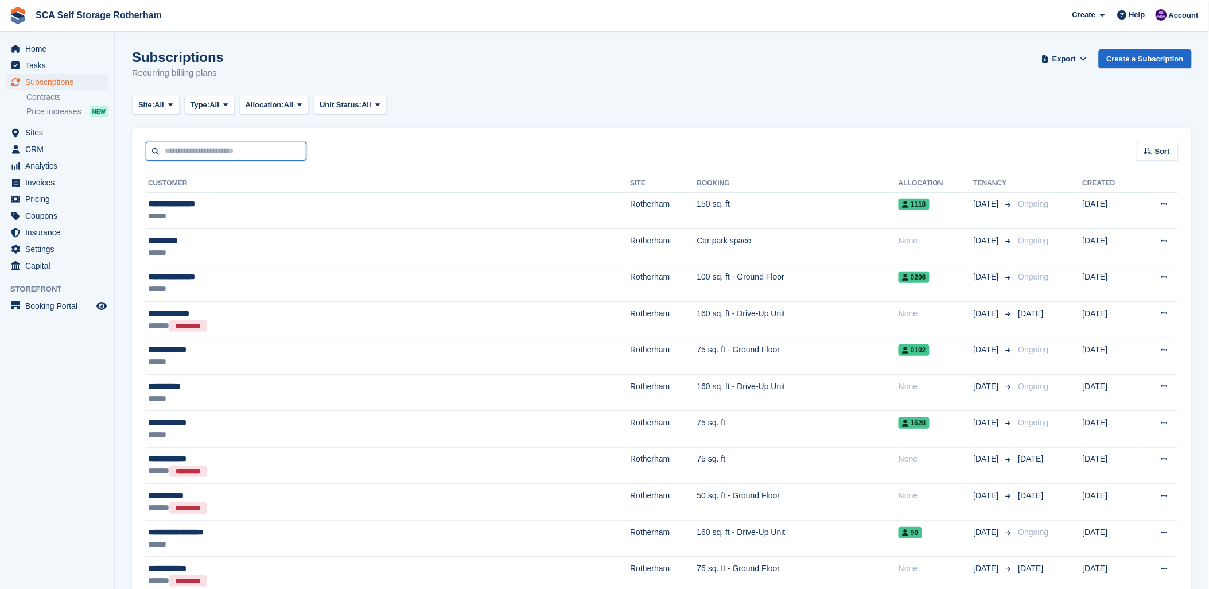
click at [247, 143] on input "text" at bounding box center [226, 151] width 161 height 19
click at [342, 139] on div "Sort Sort by Customer name Date created Move in date Move out date Created (old…" at bounding box center [662, 144] width 1060 height 33
click at [254, 144] on input "text" at bounding box center [226, 151] width 161 height 19
click at [661, 80] on div "Subscriptions Recurring billing plans Export Export Subscriptions Export a CSV …" at bounding box center [662, 71] width 1060 height 44
click at [43, 82] on span "Subscriptions" at bounding box center [59, 82] width 69 height 16
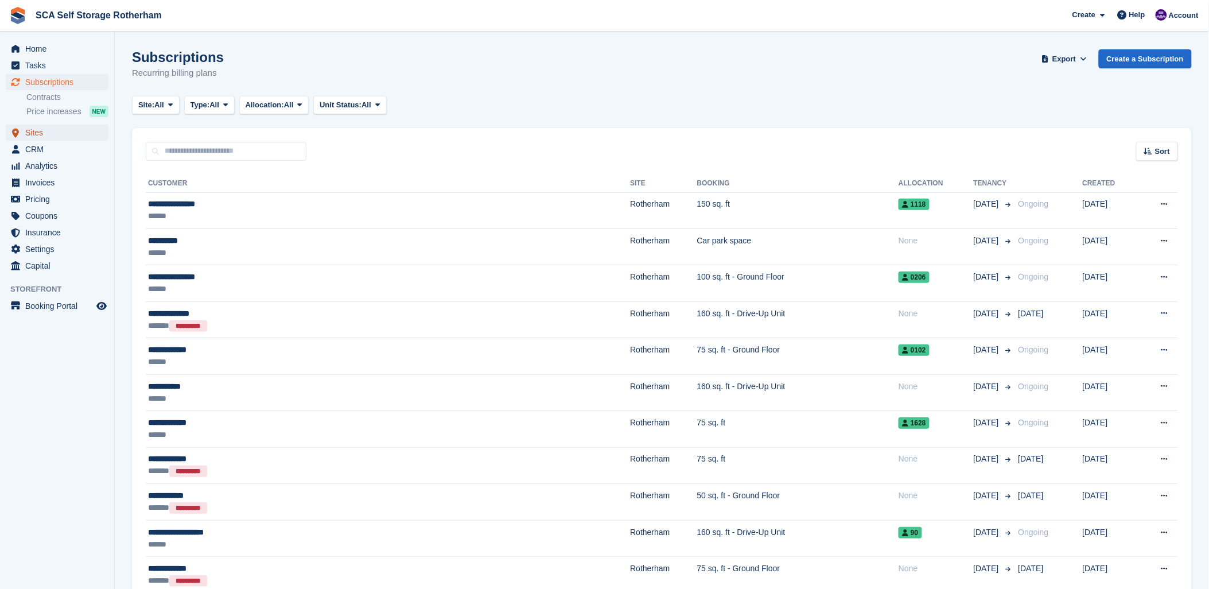
click at [33, 133] on span "Sites" at bounding box center [59, 133] width 69 height 16
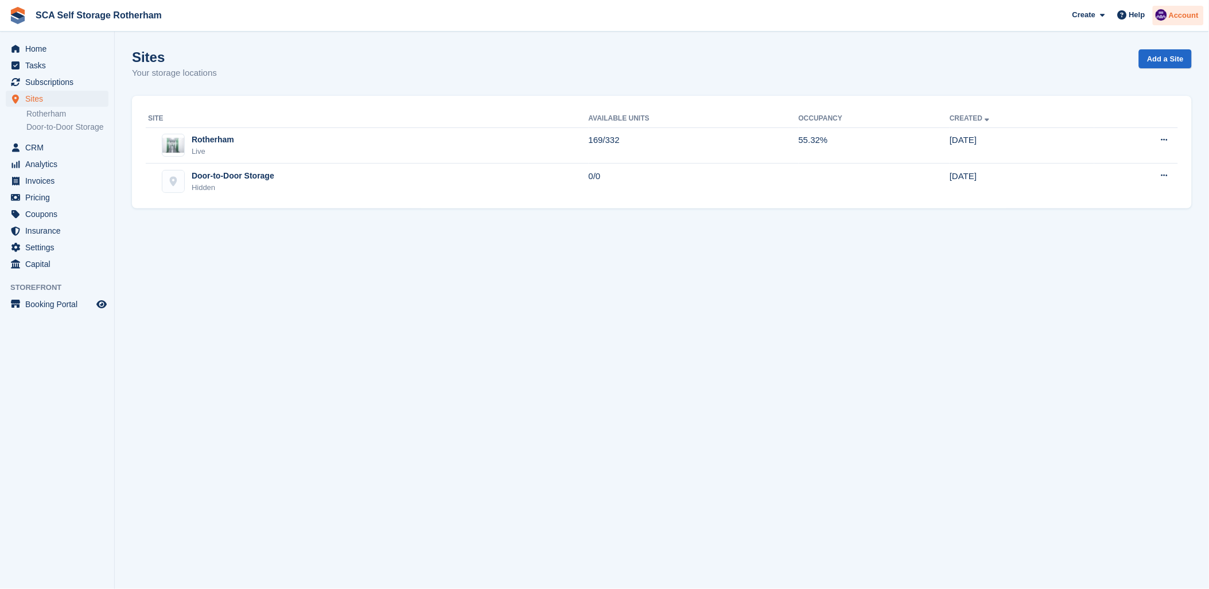
click at [1179, 13] on span "Account" at bounding box center [1184, 15] width 30 height 11
click at [1089, 112] on div "Logout" at bounding box center [1093, 114] width 27 height 12
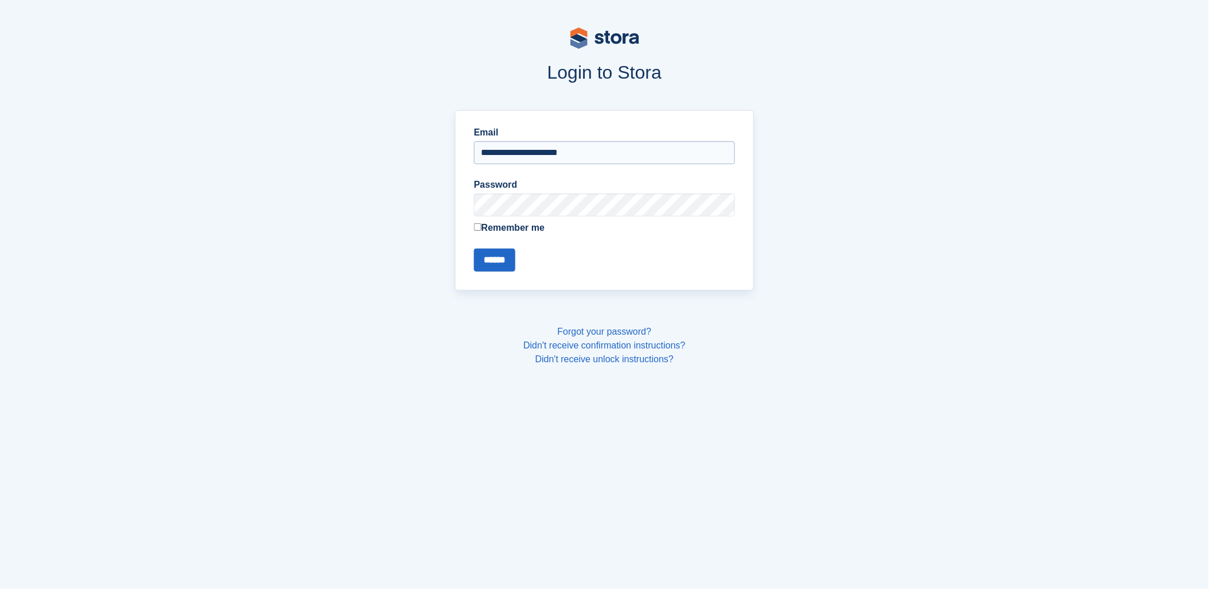
click at [509, 150] on input "**********" at bounding box center [604, 152] width 261 height 23
type input "**********"
click at [508, 260] on input "******" at bounding box center [494, 260] width 41 height 23
